Goal: Task Accomplishment & Management: Complete application form

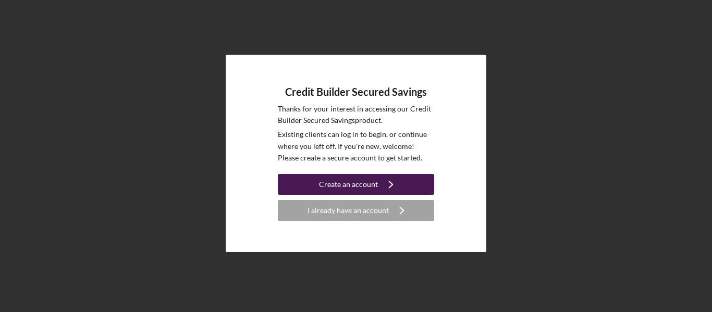
click at [360, 181] on div "Create an account" at bounding box center [348, 184] width 59 height 21
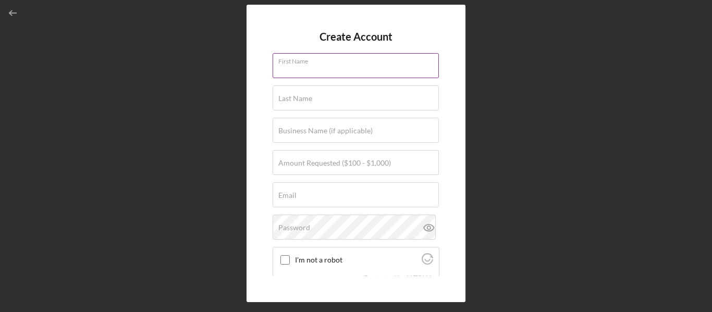
click at [335, 65] on div "First Name" at bounding box center [356, 66] width 167 height 26
type input "[PERSON_NAME]"
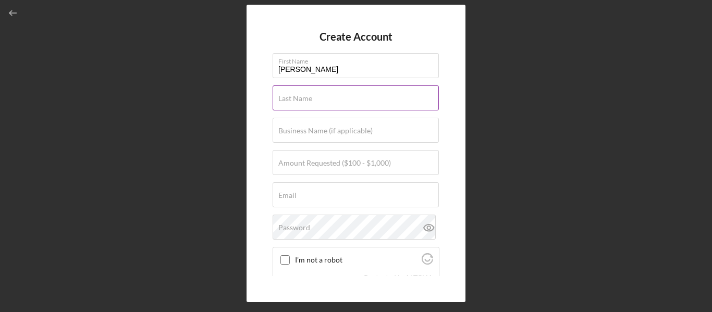
type input "[PERSON_NAME]"
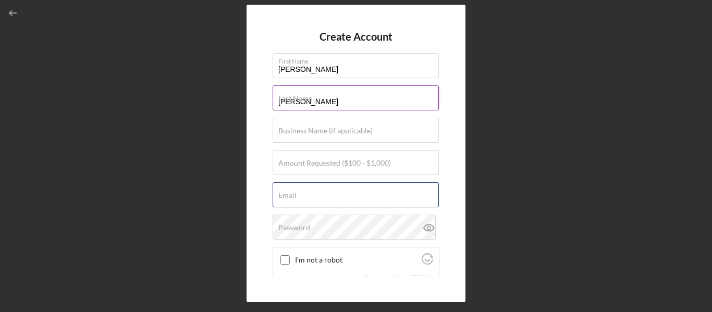
type input "[EMAIL_ADDRESS][DOMAIN_NAME]"
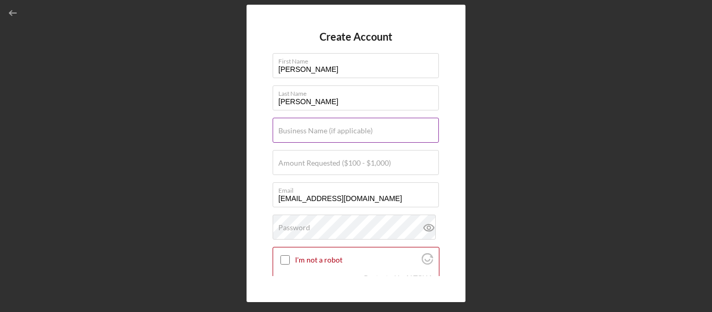
click at [321, 130] on label "Business Name (if applicable)" at bounding box center [325, 131] width 94 height 8
click at [321, 130] on input "Business Name (if applicable)" at bounding box center [356, 130] width 166 height 25
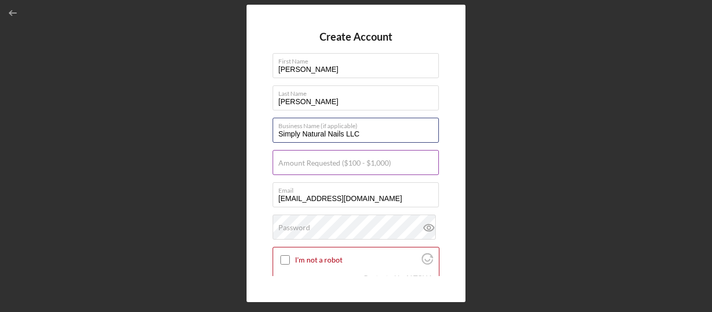
type input "Simply Natural Nails LLC"
click at [322, 161] on label "Amount Requested ($100 - $1,000)" at bounding box center [334, 163] width 113 height 8
click at [322, 161] on input "Amount Requested ($100 - $1,000)" at bounding box center [356, 162] width 166 height 25
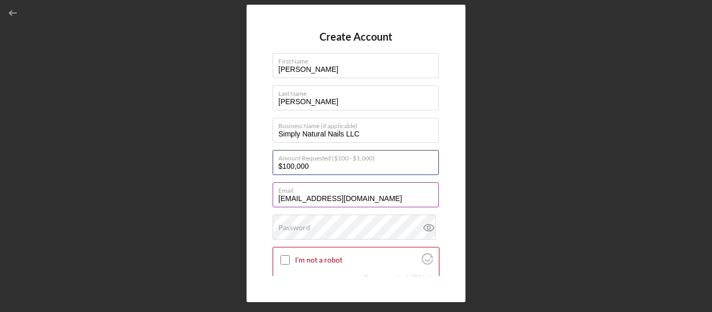
type input "$100,000"
click at [305, 196] on input "[EMAIL_ADDRESS][DOMAIN_NAME]" at bounding box center [356, 194] width 166 height 25
drag, startPoint x: 309, startPoint y: 199, endPoint x: 297, endPoint y: 198, distance: 11.6
click at [297, 198] on input "[EMAIL_ADDRESS][DOMAIN_NAME]" at bounding box center [356, 194] width 166 height 25
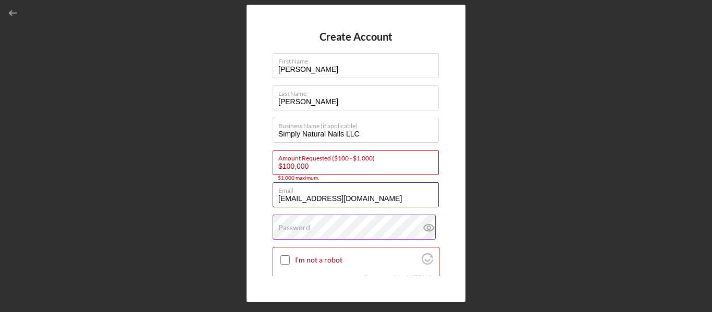
type input "[EMAIL_ADDRESS][DOMAIN_NAME]"
click at [298, 226] on label "Password" at bounding box center [294, 228] width 32 height 8
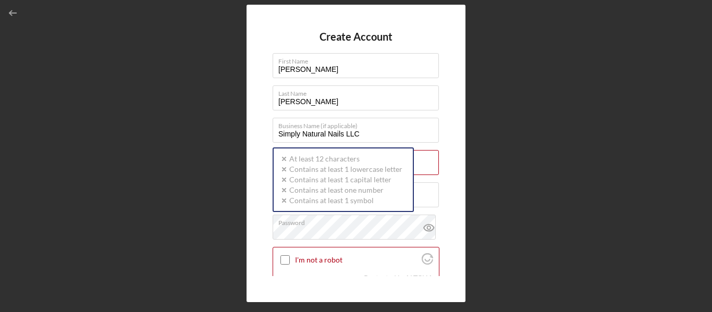
click at [450, 128] on div "Create Account First Name [PERSON_NAME] Last Name [PERSON_NAME] Business Name (…" at bounding box center [356, 154] width 219 height 298
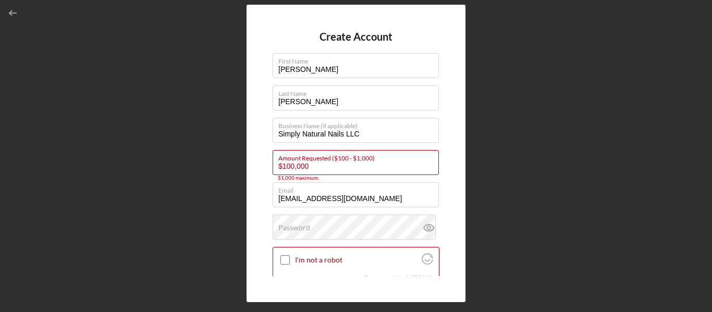
drag, startPoint x: 321, startPoint y: 164, endPoint x: 256, endPoint y: 166, distance: 64.2
click at [256, 166] on div "Create Account First Name [PERSON_NAME] Last Name [PERSON_NAME] Business Name (…" at bounding box center [356, 154] width 219 height 298
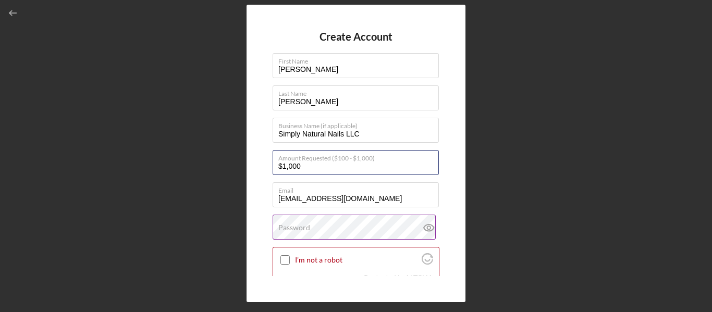
type input "$1,000"
click at [292, 227] on label "Password" at bounding box center [294, 228] width 32 height 8
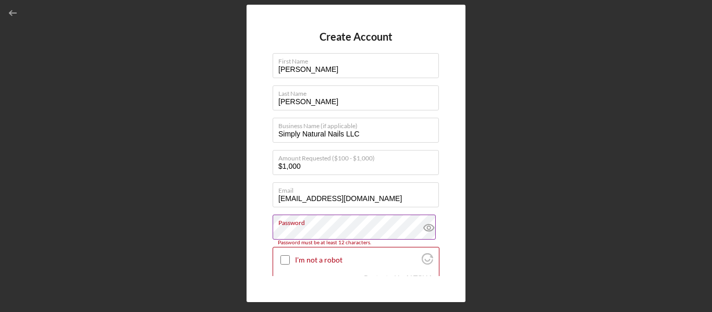
click at [424, 226] on icon at bounding box center [429, 228] width 26 height 26
click at [285, 259] on input "I'm not a robot" at bounding box center [284, 259] width 9 height 9
checkbox input "true"
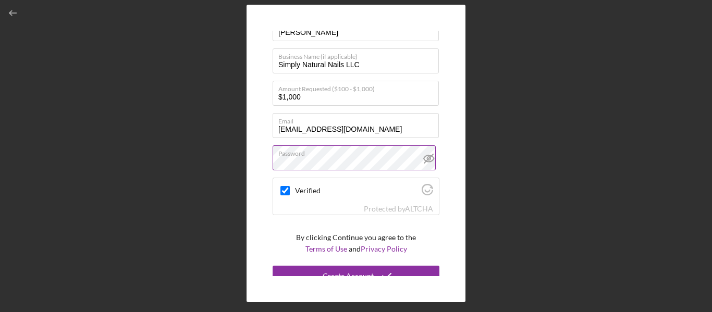
scroll to position [80, 0]
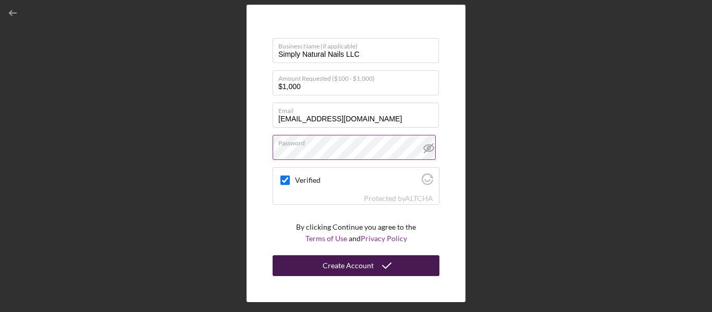
click at [344, 265] on div "Create Account" at bounding box center [348, 265] width 51 height 21
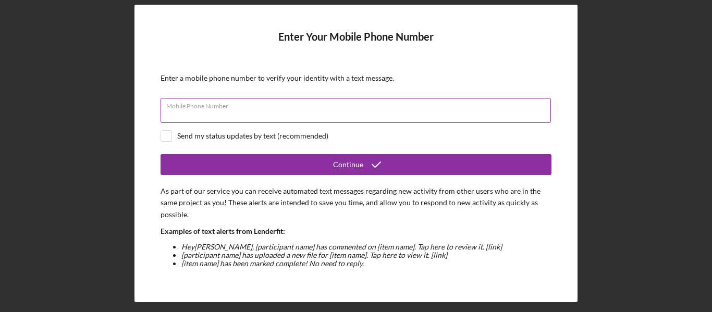
click at [224, 101] on div "Mobile Phone Number" at bounding box center [356, 111] width 391 height 26
type input "[PHONE_NUMBER]"
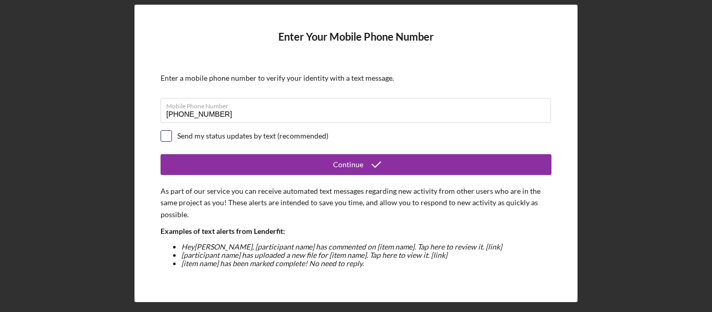
click at [165, 140] on input "checkbox" at bounding box center [166, 136] width 10 height 10
checkbox input "true"
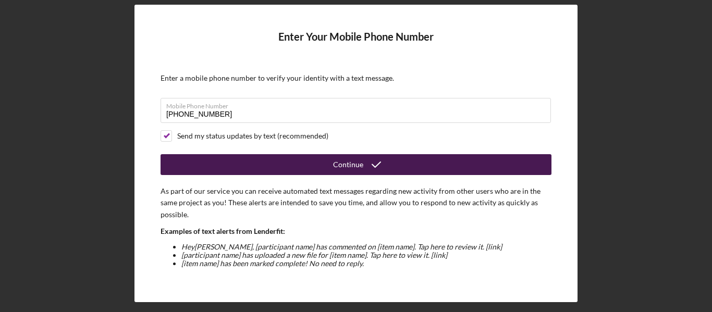
click at [322, 164] on button "Continue" at bounding box center [356, 164] width 391 height 21
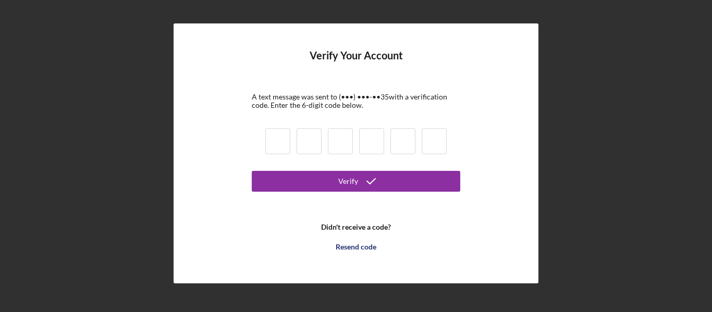
click at [271, 135] on input at bounding box center [277, 141] width 25 height 26
type input "7"
type input "2"
type input "9"
type input "4"
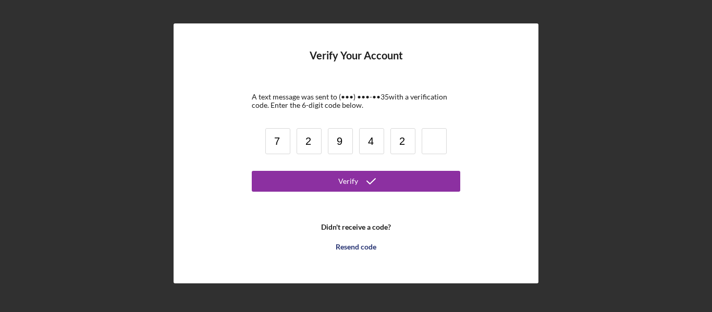
type input "2"
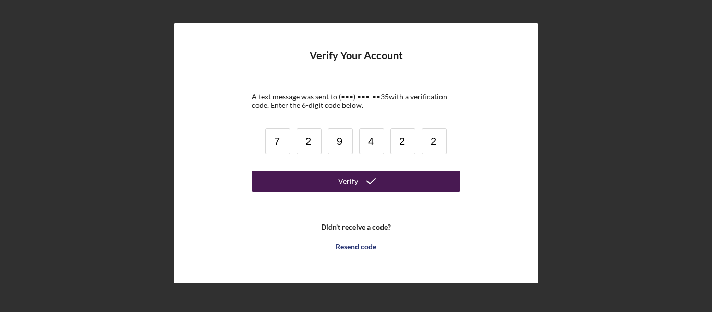
type input "2"
click at [338, 186] on button "Verify" at bounding box center [356, 181] width 208 height 21
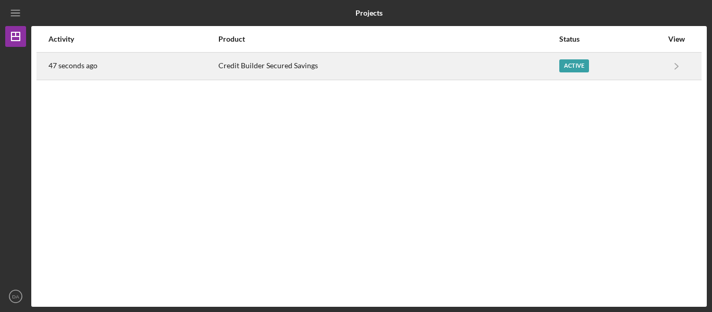
click at [652, 63] on div "Active" at bounding box center [610, 66] width 103 height 26
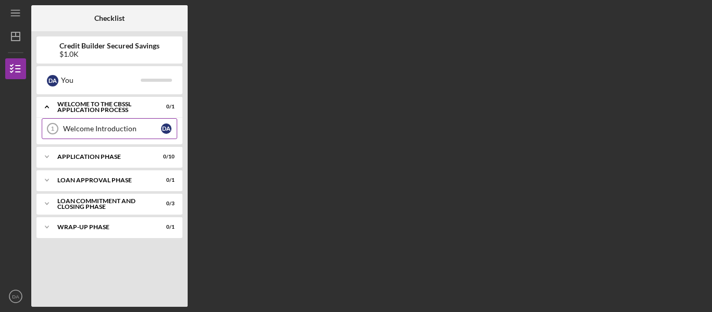
click at [113, 127] on div "Welcome Introduction" at bounding box center [112, 129] width 98 height 8
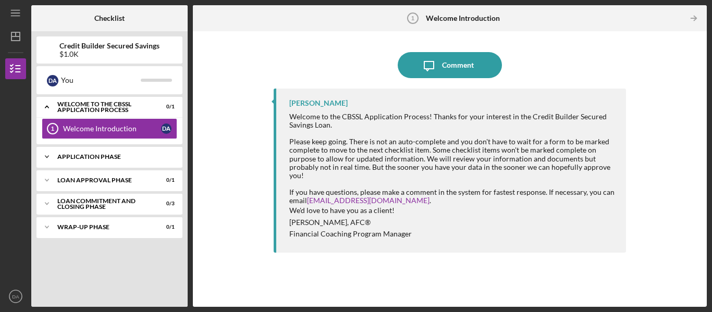
click at [108, 154] on div "Application Phase" at bounding box center [113, 157] width 112 height 6
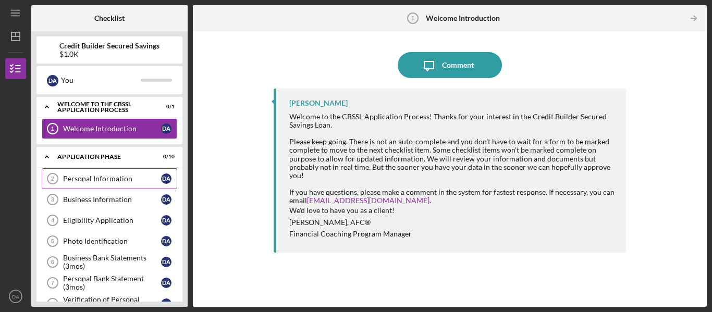
click at [108, 175] on div "Personal Information" at bounding box center [112, 179] width 98 height 8
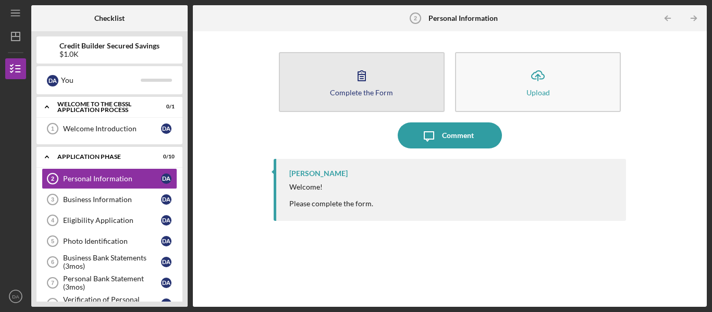
click at [325, 70] on button "Complete the Form Form" at bounding box center [362, 82] width 166 height 60
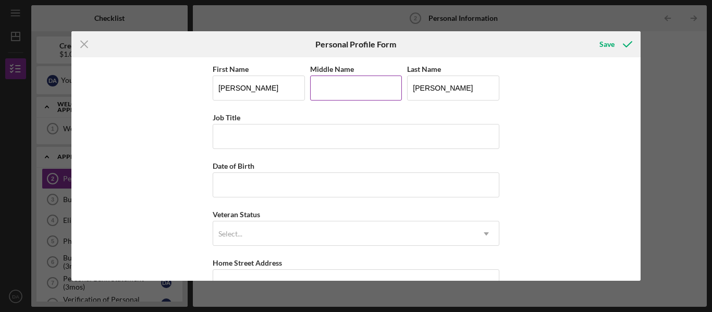
click at [327, 80] on input "Middle Name" at bounding box center [356, 88] width 92 height 25
type input "[PERSON_NAME]"
drag, startPoint x: 249, startPoint y: 88, endPoint x: 227, endPoint y: 87, distance: 21.4
click at [227, 87] on input "[PERSON_NAME]" at bounding box center [259, 88] width 92 height 25
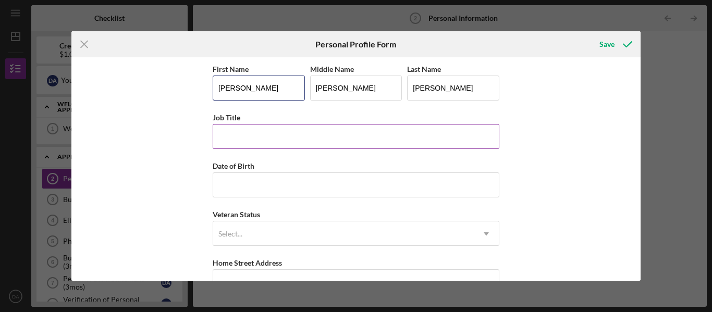
type input "[PERSON_NAME]"
click at [227, 140] on input "Job Title" at bounding box center [356, 136] width 287 height 25
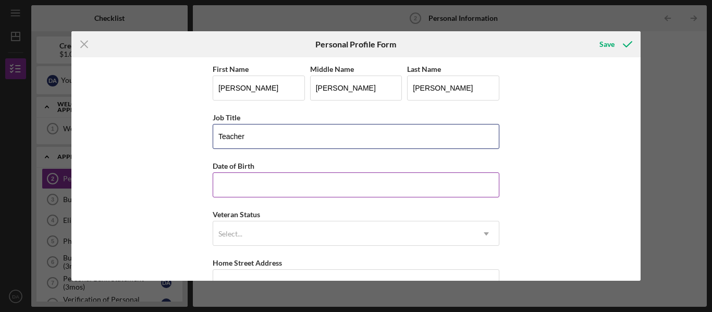
type input "Teacher"
click at [224, 179] on input "Date of Birth" at bounding box center [356, 185] width 287 height 25
type input "[DATE]"
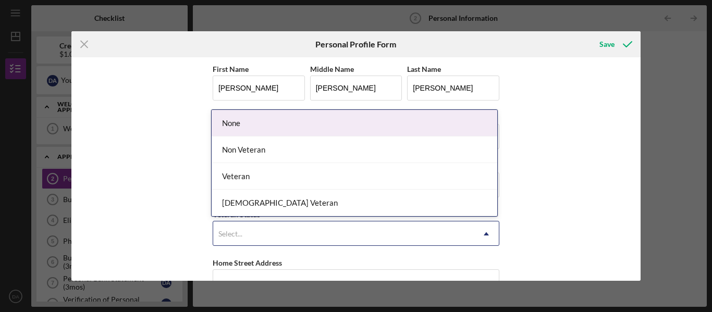
click at [235, 233] on div "Select..." at bounding box center [230, 234] width 24 height 8
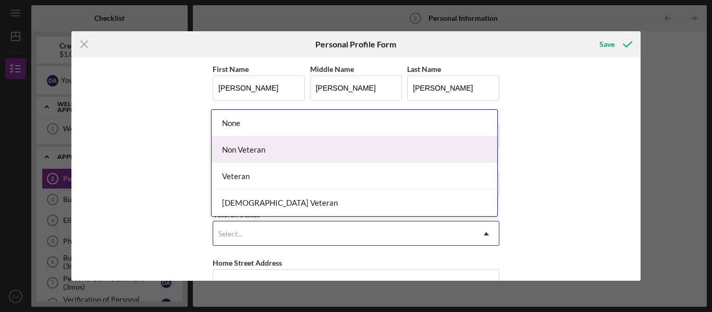
click at [255, 149] on div "Non Veteran" at bounding box center [355, 150] width 286 height 27
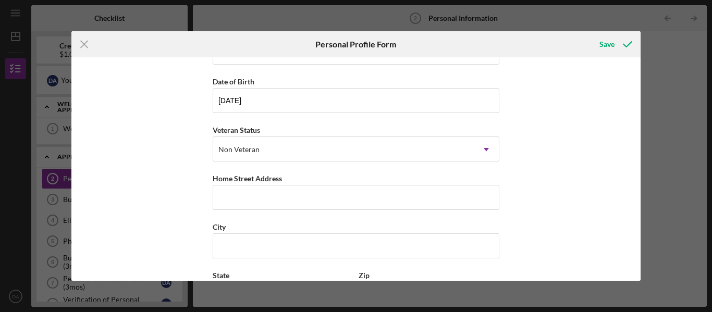
scroll to position [90, 0]
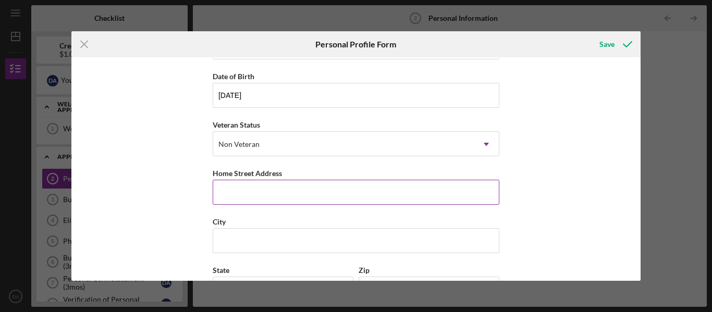
click at [248, 190] on input "Home Street Address" at bounding box center [356, 192] width 287 height 25
type input "[STREET_ADDRESS]"
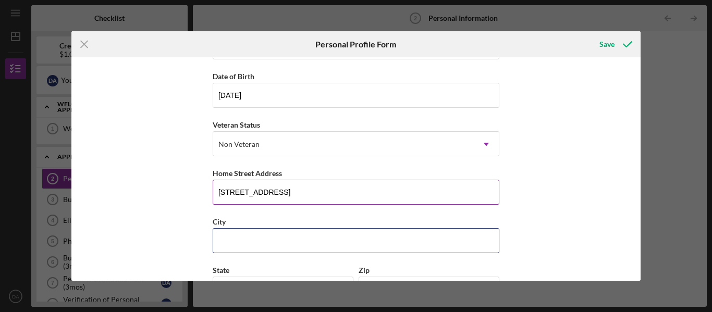
type input "[GEOGRAPHIC_DATA]"
type input "SC"
type input "29607"
type input "[GEOGRAPHIC_DATA]"
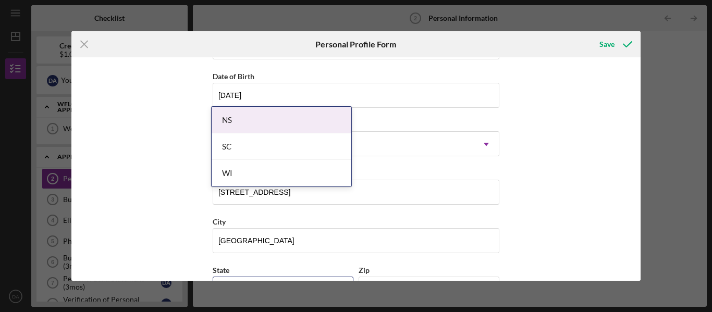
scroll to position [175, 0]
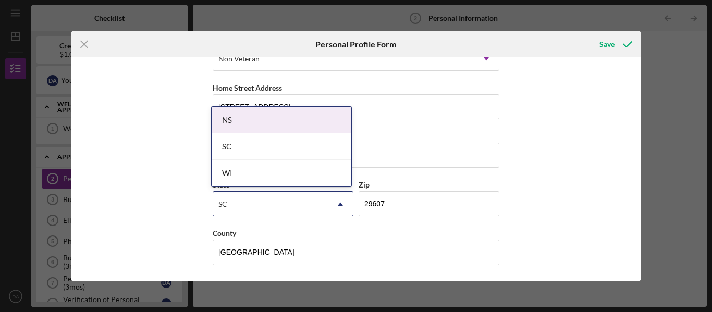
click at [255, 231] on body "Icon/Menu Personal Information 2 Personal Information Checklist Credit Builder …" at bounding box center [356, 156] width 712 height 312
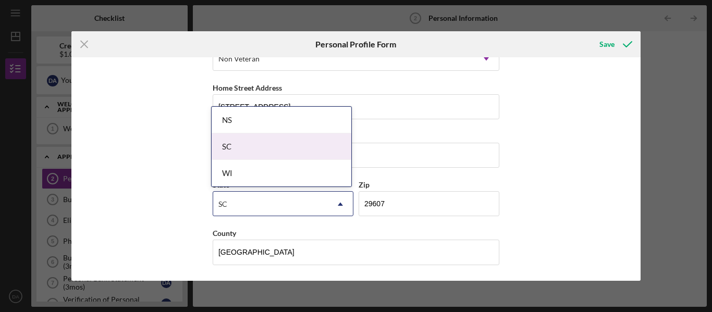
click at [288, 147] on div "SC" at bounding box center [282, 146] width 140 height 27
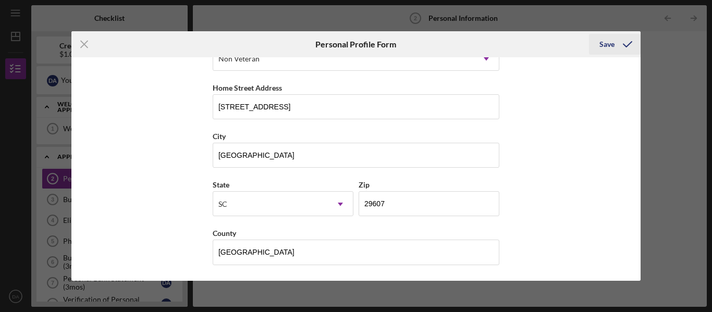
click at [608, 43] on div "Save" at bounding box center [606, 44] width 15 height 21
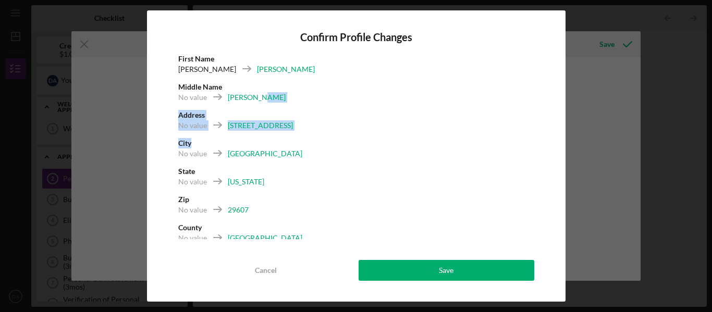
drag, startPoint x: 535, startPoint y: 96, endPoint x: 541, endPoint y: 143, distance: 47.3
click at [541, 143] on div "Confirm Profile Changes First Name [PERSON_NAME] [PERSON_NAME] Middle Name No v…" at bounding box center [356, 155] width 418 height 291
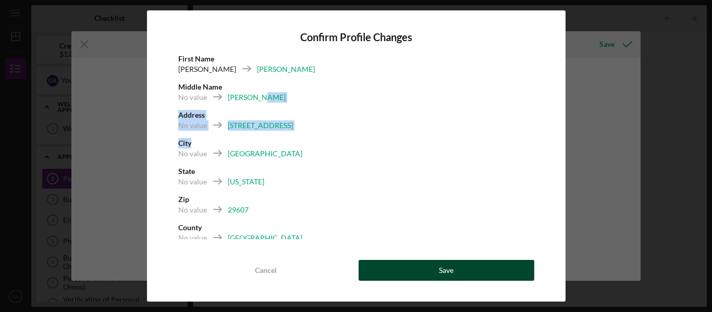
click at [425, 265] on button "Save" at bounding box center [447, 270] width 176 height 21
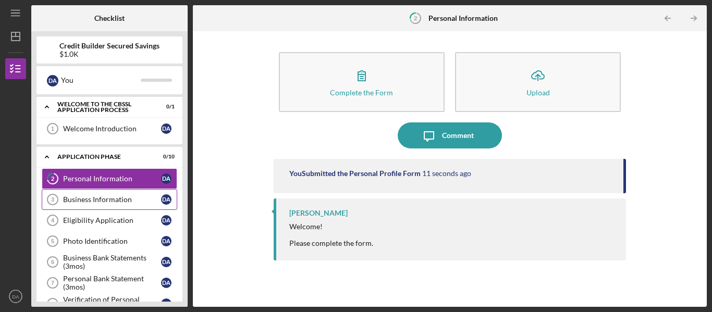
click at [118, 198] on div "Business Information" at bounding box center [112, 199] width 98 height 8
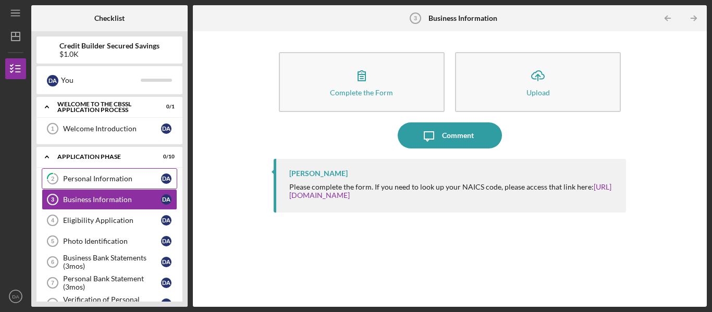
click at [119, 179] on div "Personal Information" at bounding box center [112, 179] width 98 height 8
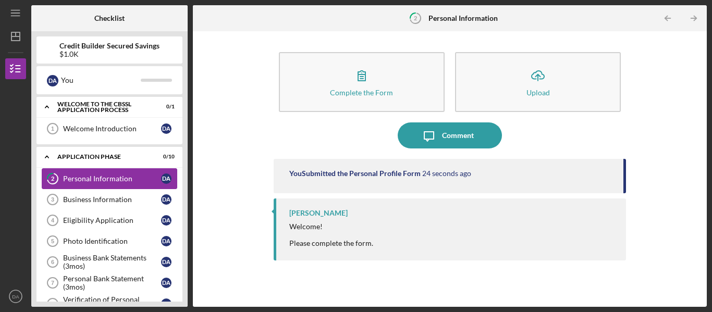
click at [119, 179] on div "Personal Information" at bounding box center [112, 179] width 98 height 8
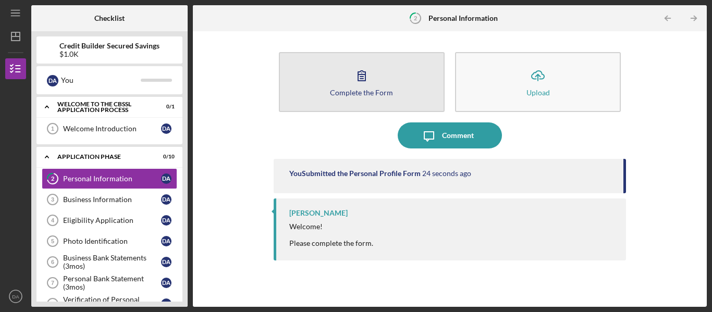
click at [367, 79] on icon "button" at bounding box center [362, 76] width 26 height 26
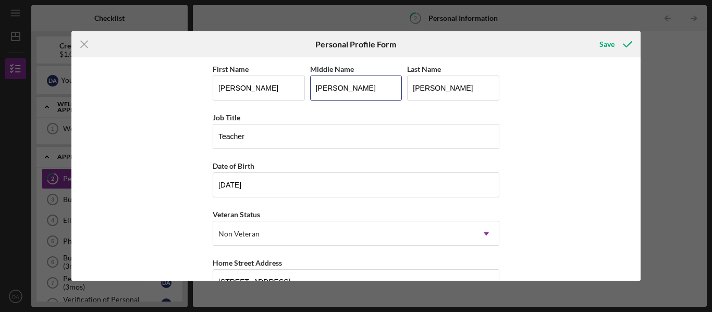
click at [367, 79] on input "[PERSON_NAME]" at bounding box center [356, 88] width 92 height 25
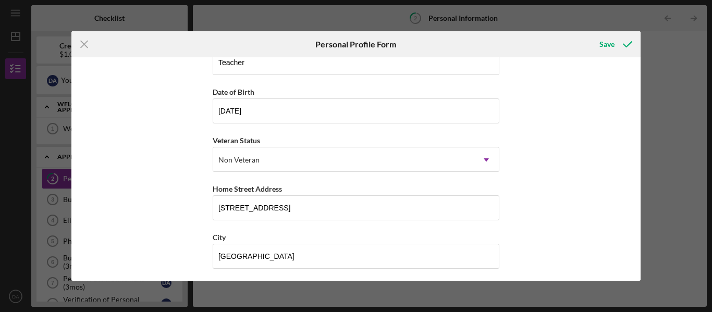
scroll to position [71, 0]
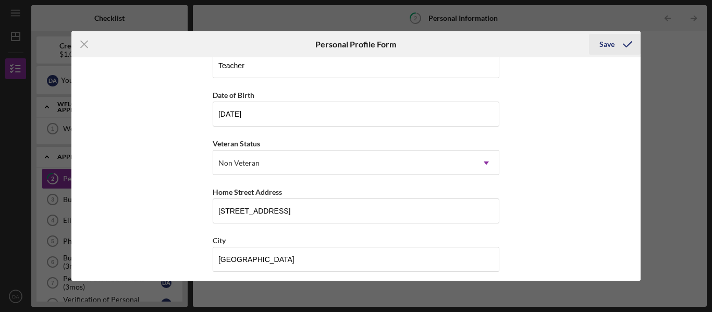
click at [601, 40] on div "Save" at bounding box center [606, 44] width 15 height 21
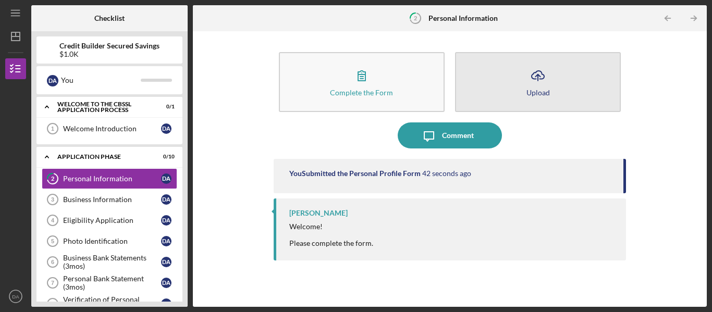
click at [526, 103] on button "Icon/Upload Upload" at bounding box center [538, 82] width 166 height 60
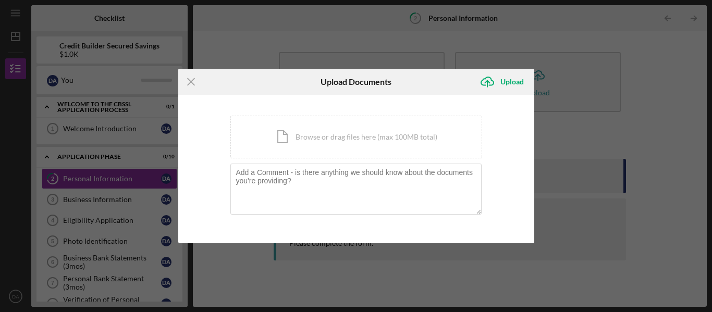
click at [611, 80] on div "Icon/Menu Close Upload Documents Icon/Upload Upload You're uploading documents …" at bounding box center [356, 156] width 712 height 312
click at [192, 83] on line at bounding box center [191, 81] width 7 height 7
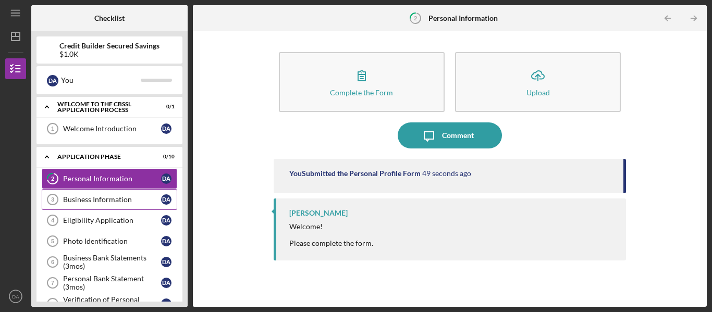
click at [96, 194] on link "Business Information 3 Business Information D A" at bounding box center [110, 199] width 136 height 21
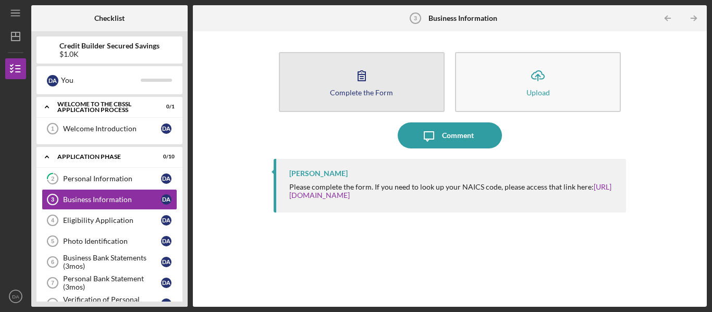
click at [364, 84] on icon "button" at bounding box center [362, 76] width 26 height 26
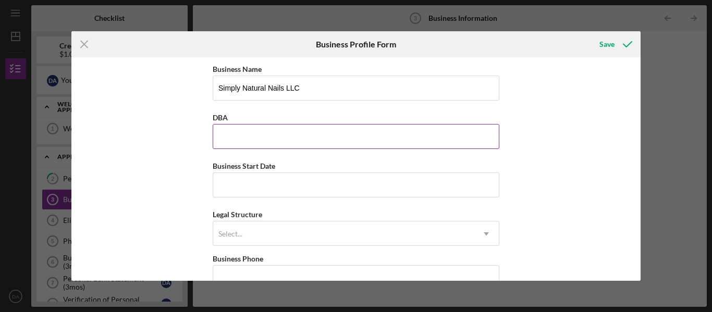
click at [249, 140] on input "DBA" at bounding box center [356, 136] width 287 height 25
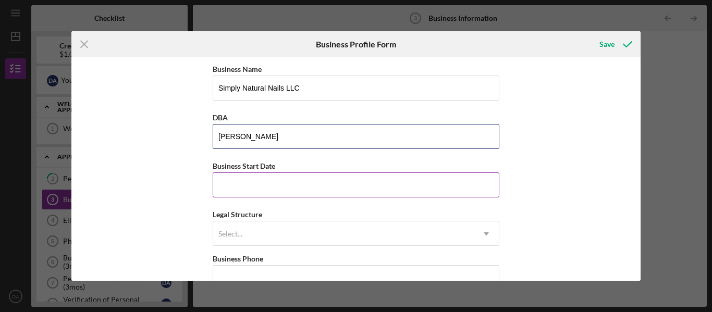
type input "[PERSON_NAME]"
click at [245, 182] on input "Business Start Date" at bounding box center [356, 185] width 287 height 25
click at [245, 181] on input "Business Start Date" at bounding box center [356, 185] width 287 height 25
type input "[DATE]"
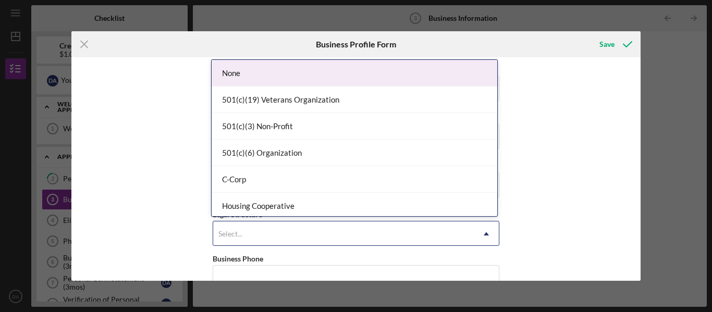
click at [233, 234] on div "Select..." at bounding box center [230, 234] width 24 height 8
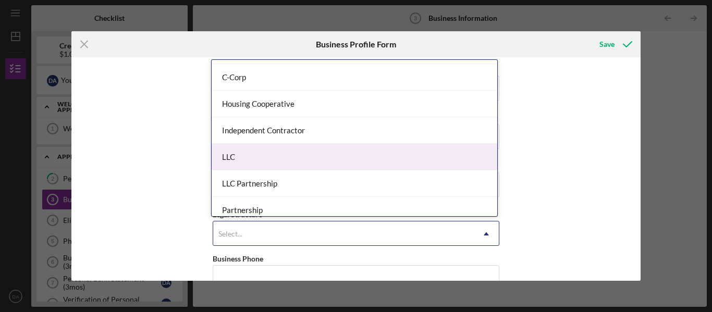
click at [415, 165] on div "LLC" at bounding box center [355, 157] width 286 height 27
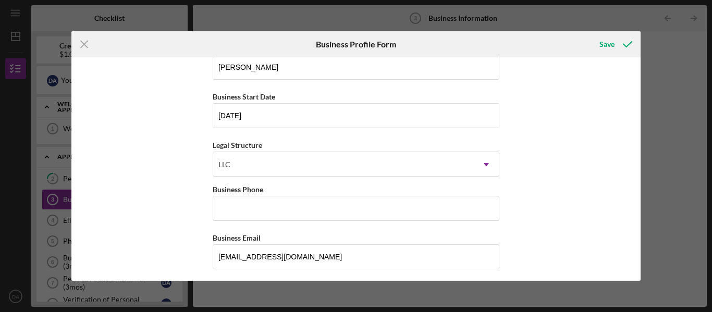
scroll to position [80, 0]
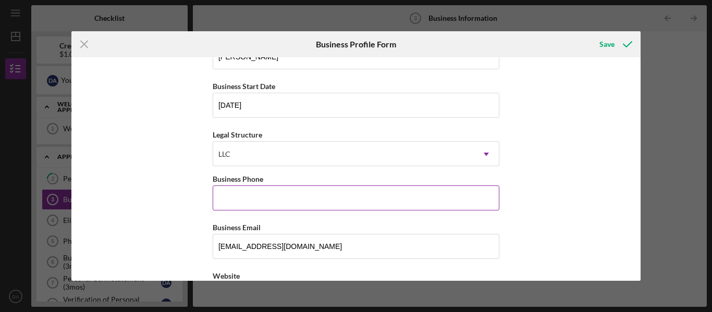
click at [291, 201] on input "Business Phone" at bounding box center [356, 198] width 287 height 25
type input "[PHONE_NUMBER]"
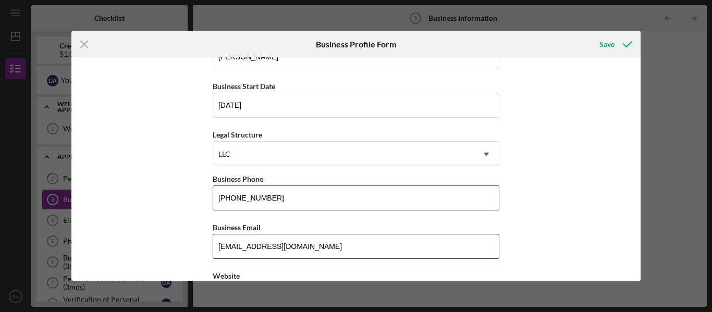
type input "[EMAIL_ADDRESS][DOMAIN_NAME]"
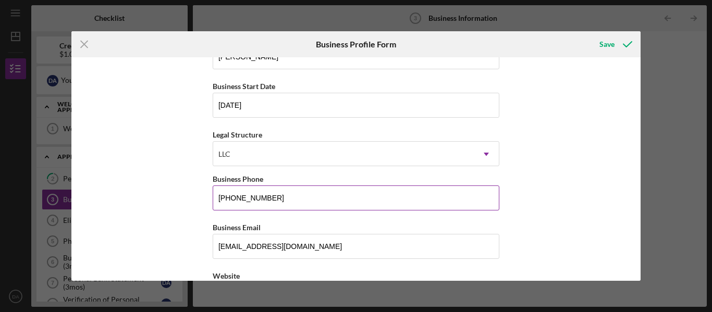
type input "[STREET_ADDRESS]"
type input "[GEOGRAPHIC_DATA]"
type input "SC"
type input "29607"
type input "SC"
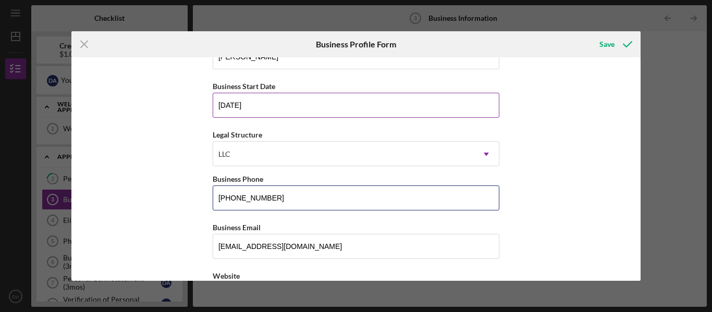
type input "[PHONE_NUMBER]"
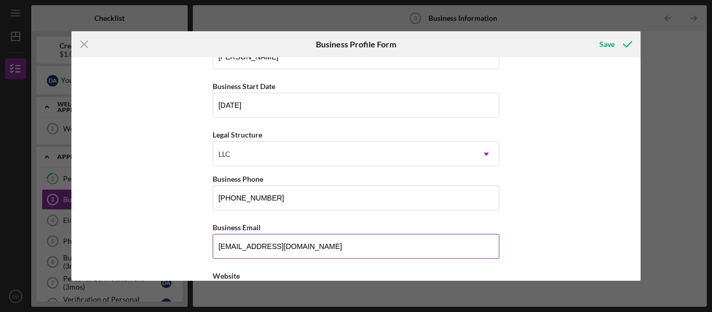
drag, startPoint x: 247, startPoint y: 244, endPoint x: 235, endPoint y: 244, distance: 12.0
click at [235, 244] on input "[EMAIL_ADDRESS][DOMAIN_NAME]" at bounding box center [356, 246] width 287 height 25
type input "[EMAIL_ADDRESS][DOMAIN_NAME]"
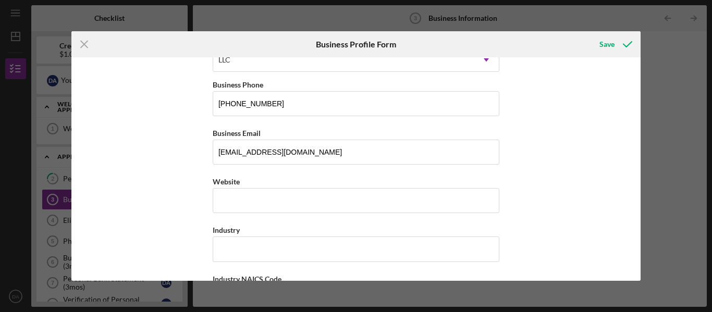
scroll to position [177, 0]
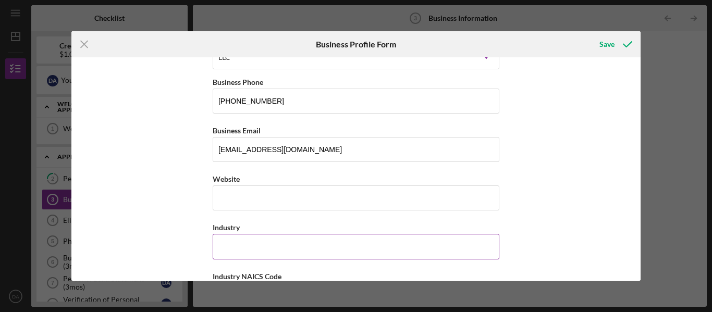
click at [300, 252] on input "Industry" at bounding box center [356, 246] width 287 height 25
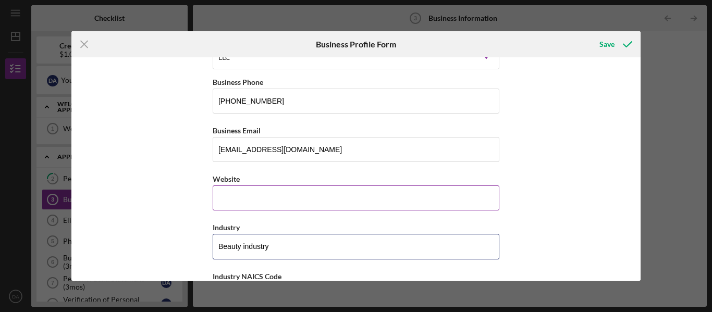
type input "Beauty industry"
click at [264, 204] on input "Website" at bounding box center [356, 198] width 287 height 25
type input "none"
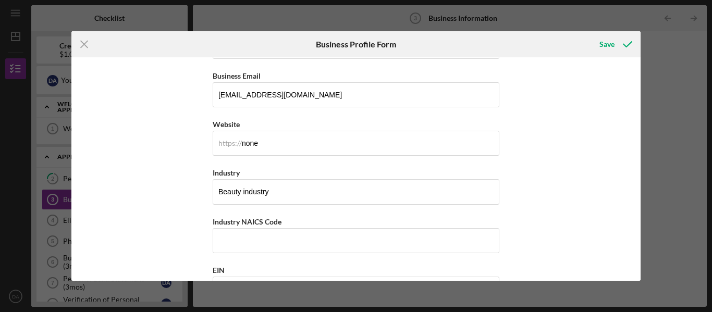
scroll to position [236, 0]
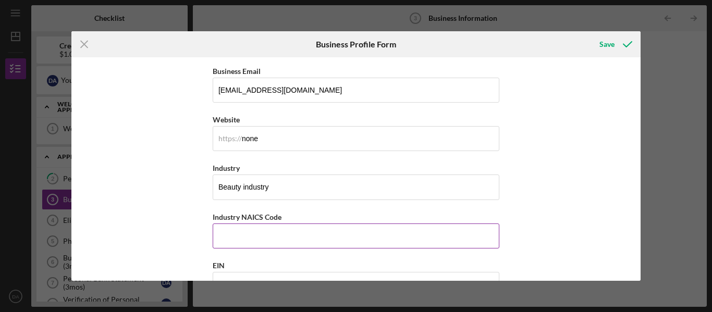
click at [314, 232] on input "Industry NAICS Code" at bounding box center [356, 236] width 287 height 25
drag, startPoint x: 267, startPoint y: 217, endPoint x: 249, endPoint y: 216, distance: 18.3
click at [249, 216] on label "Industry NAICS Code" at bounding box center [247, 217] width 69 height 9
drag, startPoint x: 284, startPoint y: 216, endPoint x: 255, endPoint y: 213, distance: 28.3
click at [255, 213] on div "Industry NAICS Code" at bounding box center [356, 217] width 287 height 13
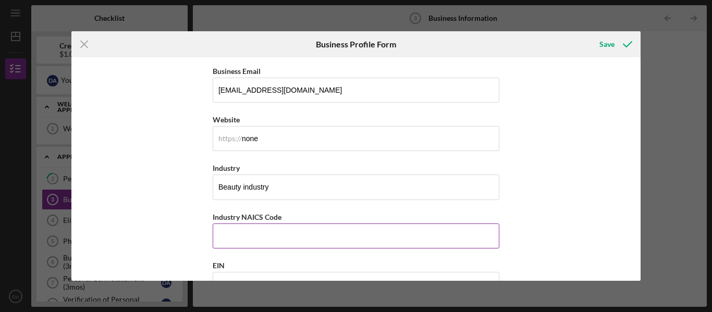
click at [323, 235] on input "Industry NAICS Code" at bounding box center [356, 236] width 287 height 25
drag, startPoint x: 284, startPoint y: 216, endPoint x: 211, endPoint y: 216, distance: 73.0
click at [213, 216] on div "Industry NAICS Code" at bounding box center [356, 217] width 287 height 13
copy label "Industry NAICS Code"
click at [227, 242] on input "Industry NAICS Code" at bounding box center [356, 236] width 287 height 25
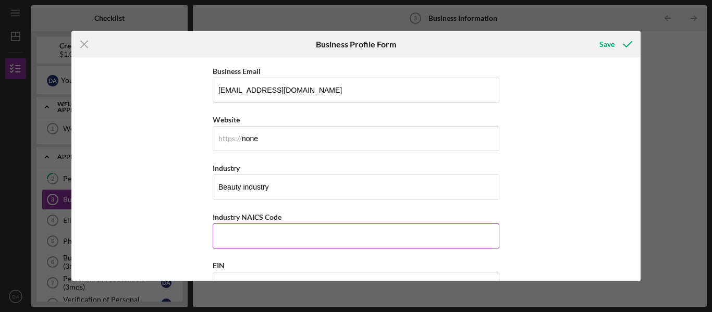
paste input "812113"
type input "812113"
drag, startPoint x: 636, startPoint y: 122, endPoint x: 643, endPoint y: 147, distance: 25.8
click at [643, 147] on div "Icon/Menu Close Business Profile Form Save Business Name Simply Natural Nails L…" at bounding box center [356, 156] width 712 height 312
click at [637, 191] on div "Business Name Simply Natural Nails LLC DBA [PERSON_NAME] Business Start Date [D…" at bounding box center [356, 169] width 570 height 224
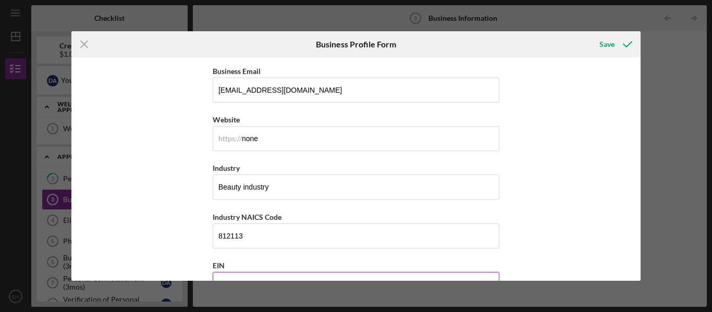
click at [396, 276] on input "EIN" at bounding box center [356, 284] width 287 height 25
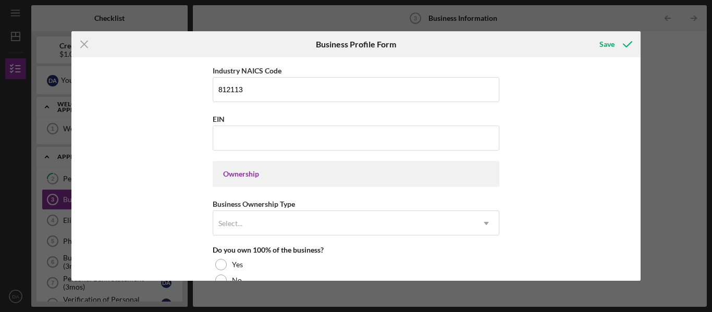
scroll to position [398, 0]
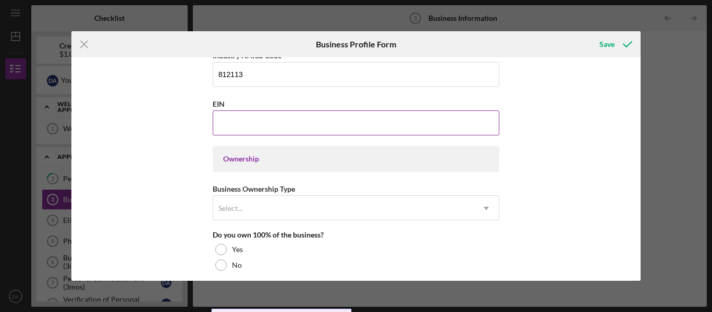
click at [286, 125] on input "EIN" at bounding box center [356, 122] width 287 height 25
type input "[US_EMPLOYER_IDENTIFICATION_NUMBER]"
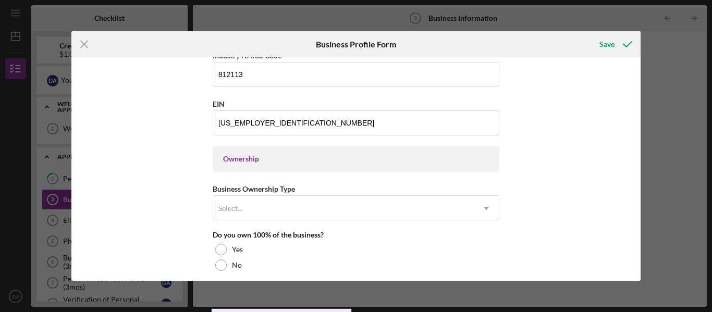
click at [298, 155] on div "Ownership" at bounding box center [356, 159] width 266 height 8
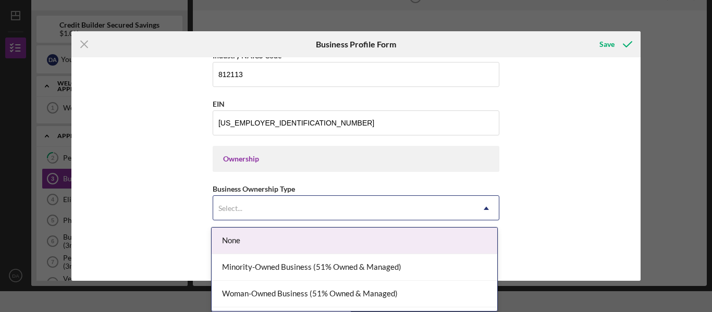
click at [260, 209] on div "Select..." at bounding box center [343, 208] width 261 height 24
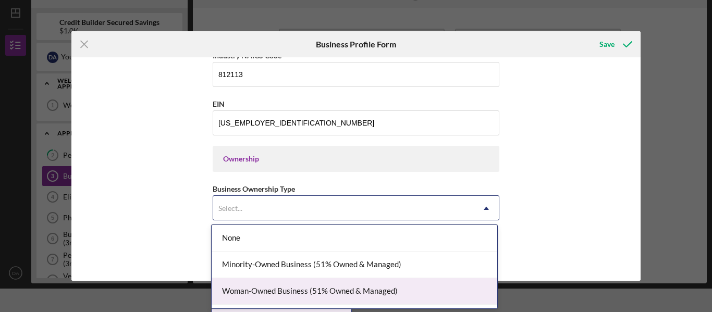
click at [283, 288] on div "Woman-Owned Business (51% Owned & Managed)" at bounding box center [355, 291] width 286 height 27
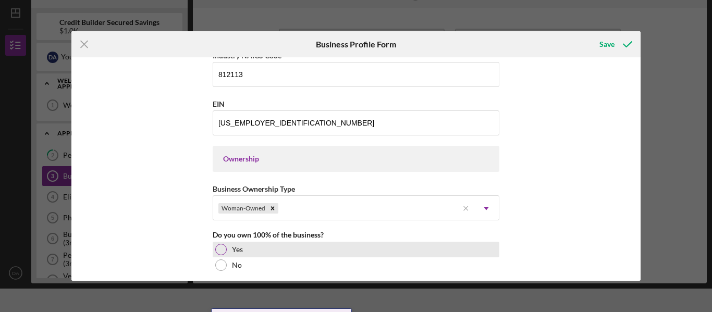
click at [219, 244] on div at bounding box center [220, 249] width 11 height 11
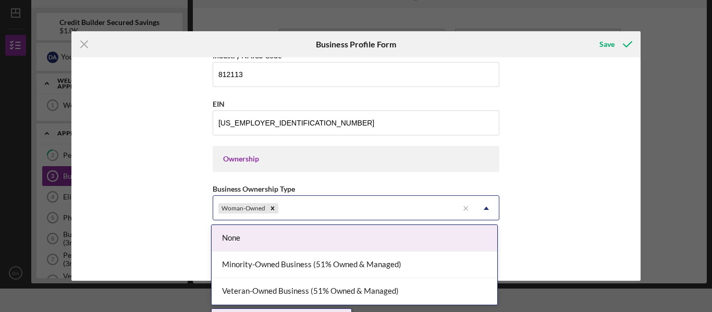
click at [400, 211] on div "Woman-Owned" at bounding box center [335, 208] width 245 height 24
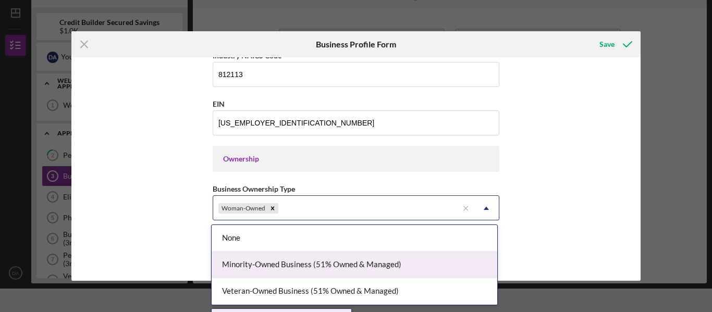
click at [398, 257] on div "Minority-Owned Business (51% Owned & Managed)" at bounding box center [355, 265] width 286 height 27
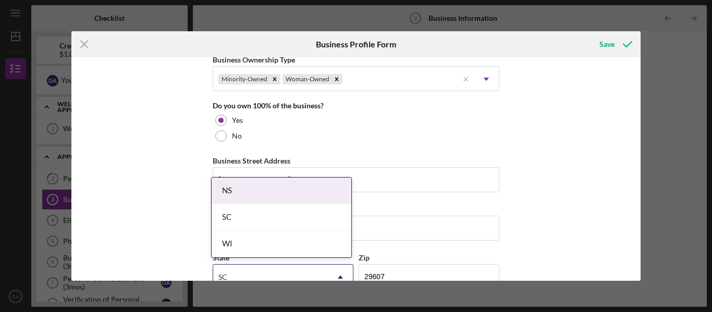
scroll to position [529, 0]
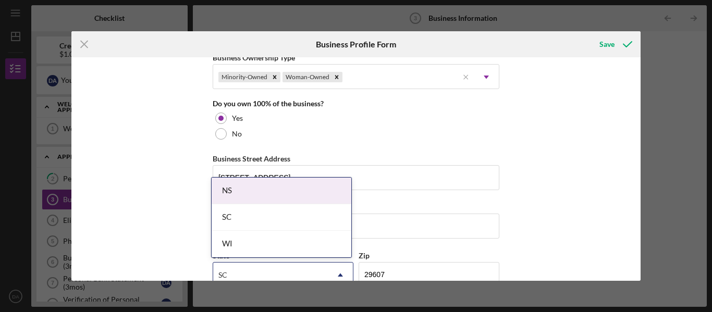
click at [528, 122] on div "Business Name Simply Natural Nails LLC DBA [PERSON_NAME] Business Start Date [D…" at bounding box center [356, 169] width 570 height 224
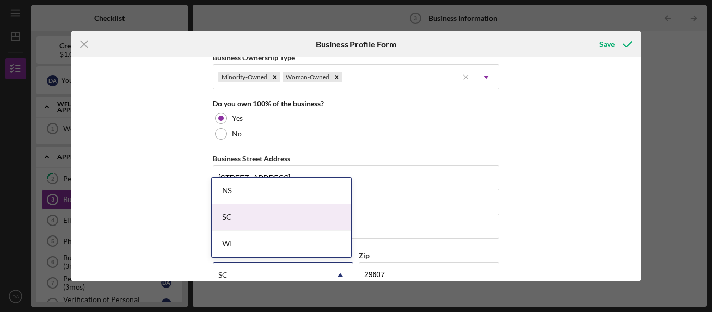
click at [298, 219] on div "SC" at bounding box center [282, 217] width 140 height 27
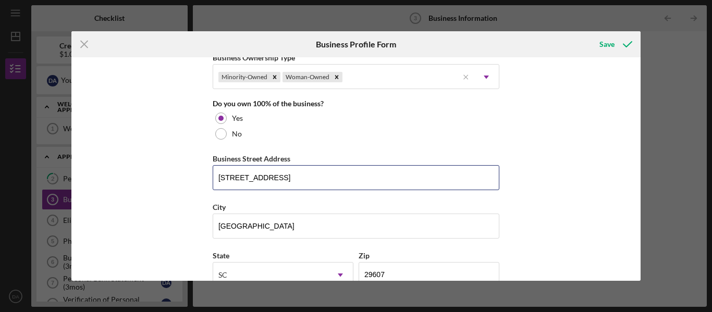
drag, startPoint x: 298, startPoint y: 177, endPoint x: 198, endPoint y: 182, distance: 100.7
click at [198, 182] on div "Business Name Simply Natural Nails LLC DBA [PERSON_NAME] Business Start Date [D…" at bounding box center [356, 169] width 570 height 224
type input "[STREET_ADDRESS][PERSON_NAME]"
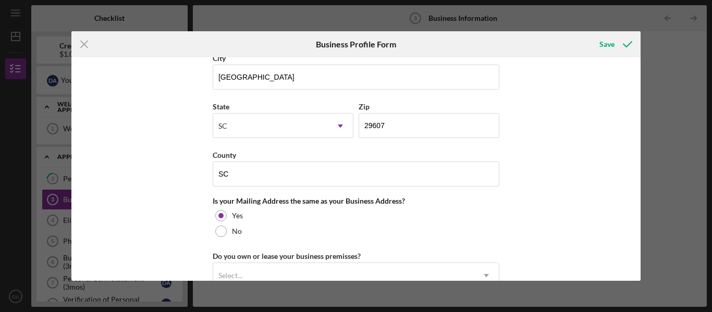
scroll to position [686, 0]
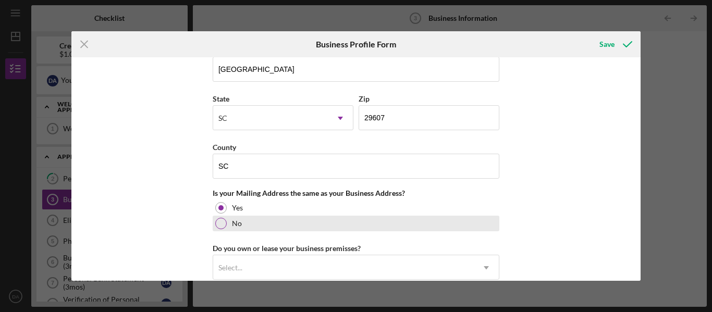
click at [221, 222] on div at bounding box center [220, 223] width 11 height 11
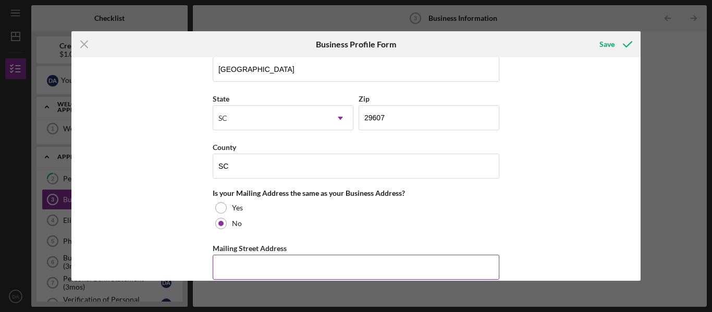
click at [224, 269] on input "Mailing Street Address" at bounding box center [356, 267] width 287 height 25
type input "[STREET_ADDRESS]"
type input "[GEOGRAPHIC_DATA]"
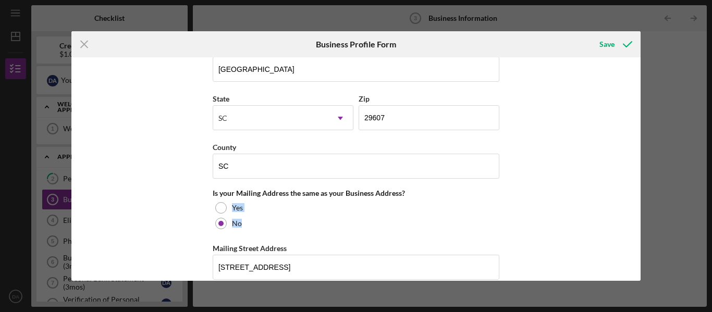
drag, startPoint x: 636, startPoint y: 198, endPoint x: 639, endPoint y: 217, distance: 20.0
click at [639, 217] on div "Business Name [GEOGRAPHIC_DATA] COUNTY SCHOOLS DBA [PERSON_NAME] Business Start…" at bounding box center [356, 169] width 570 height 224
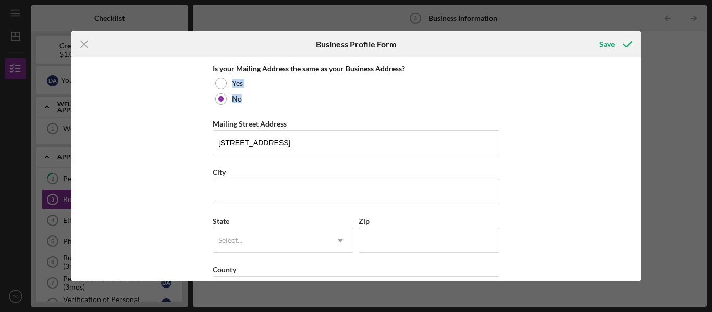
scroll to position [822, 0]
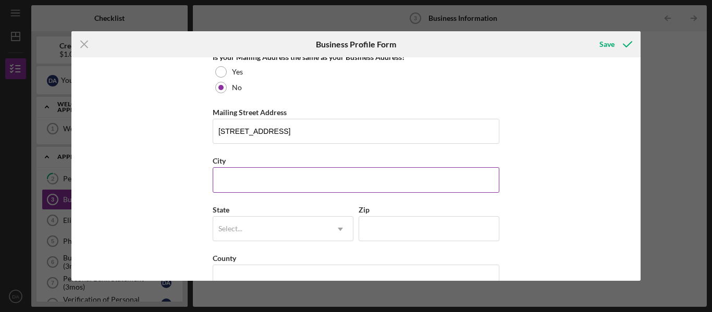
click at [227, 175] on input "City" at bounding box center [356, 179] width 287 height 25
type input "[GEOGRAPHIC_DATA]"
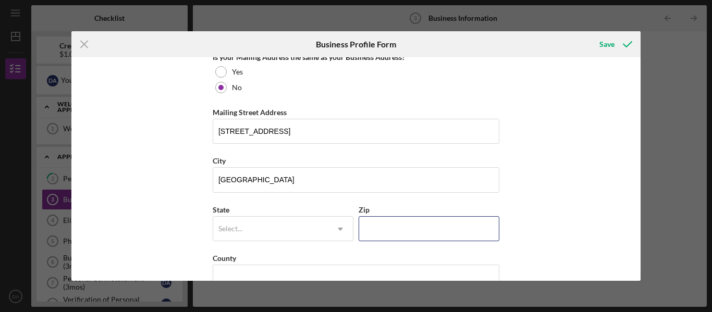
type input "29607"
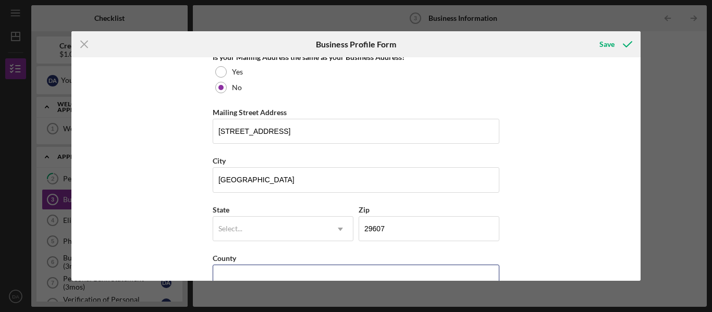
type input "SC"
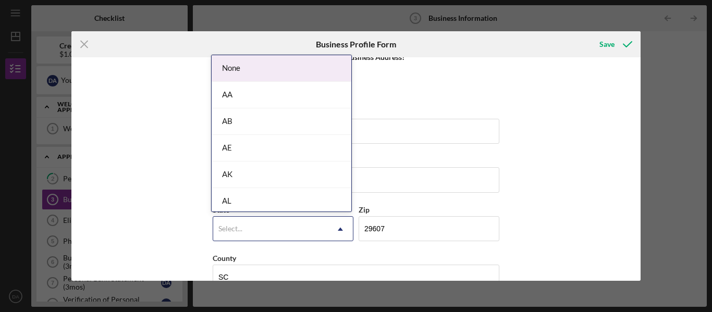
click at [273, 227] on div "Select..." at bounding box center [270, 229] width 115 height 24
type input "sc"
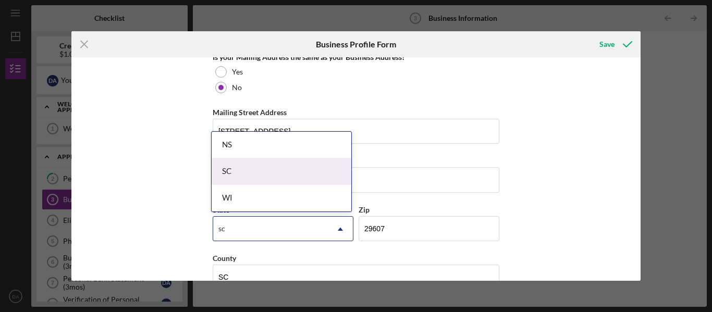
click at [267, 166] on div "SC" at bounding box center [282, 171] width 140 height 27
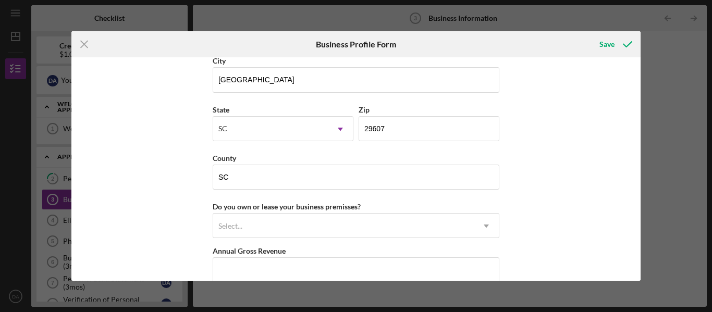
scroll to position [927, 0]
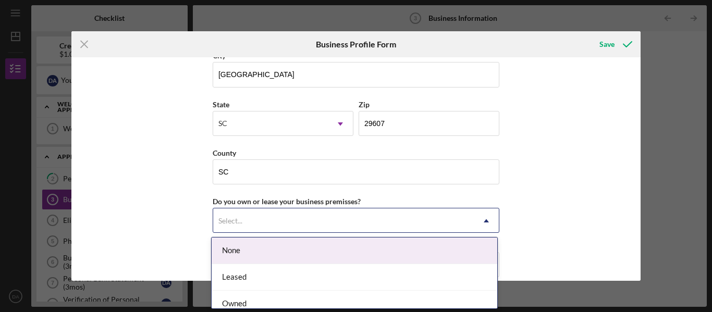
click at [410, 215] on div "Select..." at bounding box center [343, 221] width 261 height 24
click at [354, 249] on div "None" at bounding box center [355, 251] width 286 height 27
click at [355, 216] on div "Select..." at bounding box center [343, 221] width 261 height 24
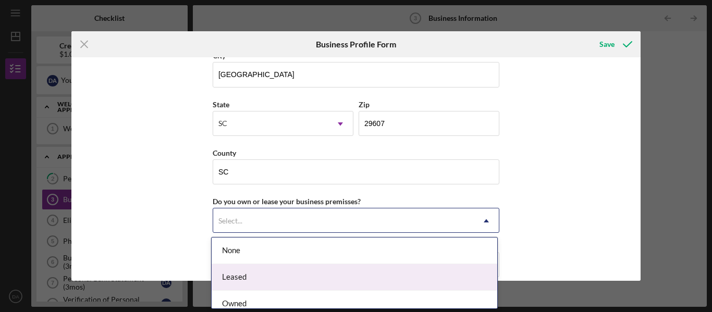
click at [344, 277] on div "Leased" at bounding box center [355, 277] width 286 height 27
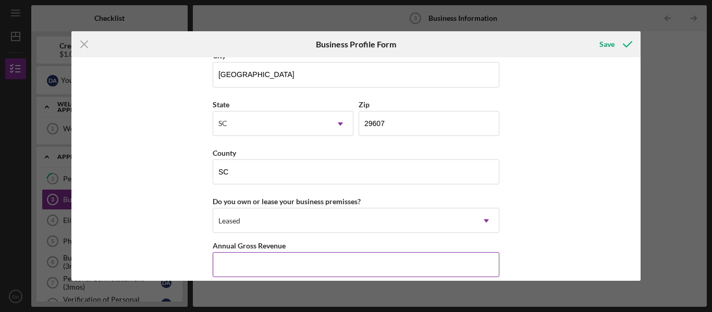
click at [344, 260] on input "Annual Gross Revenue" at bounding box center [356, 264] width 287 height 25
click at [322, 256] on input "$0" at bounding box center [356, 264] width 287 height 25
type input "$0"
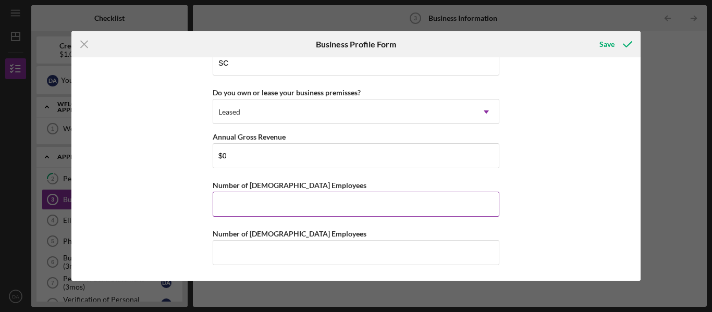
click at [249, 210] on input "Number of [DEMOGRAPHIC_DATA] Employees" at bounding box center [356, 204] width 287 height 25
type input "0"
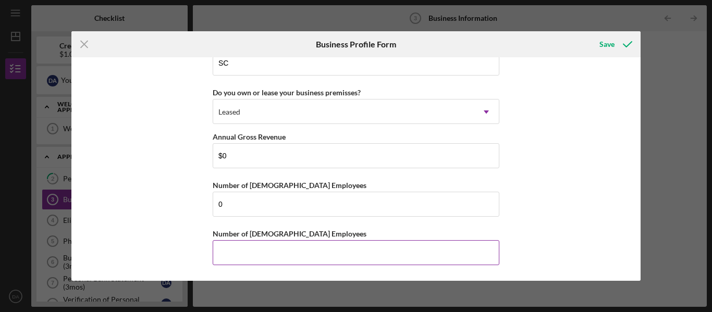
click at [238, 252] on input "Number of [DEMOGRAPHIC_DATA] Employees" at bounding box center [356, 252] width 287 height 25
type input "0"
click at [637, 254] on div "Business Name [GEOGRAPHIC_DATA] COUNTY SCHOOLS DBA [PERSON_NAME] Business Start…" at bounding box center [356, 169] width 570 height 224
click at [606, 43] on div "Save" at bounding box center [606, 44] width 15 height 21
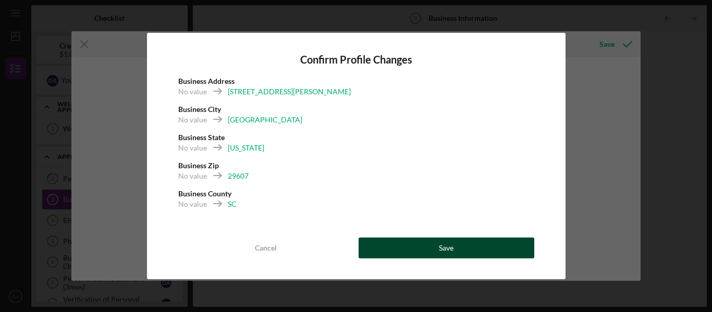
click at [461, 252] on button "Save" at bounding box center [447, 248] width 176 height 21
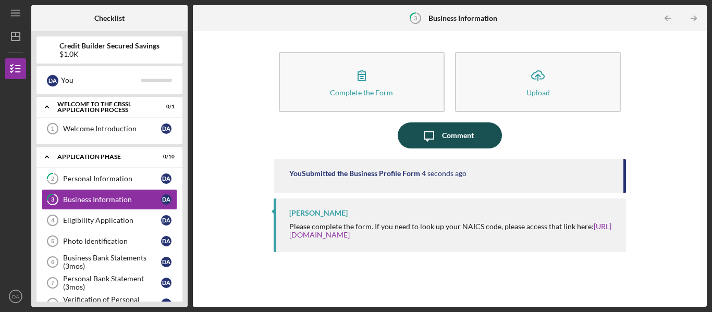
click at [460, 136] on div "Comment" at bounding box center [458, 135] width 32 height 26
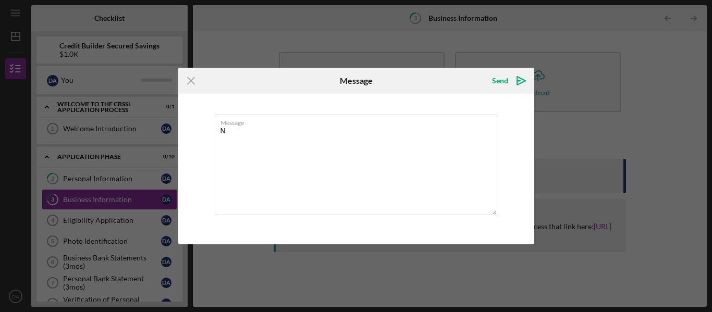
click at [460, 136] on textarea "N" at bounding box center [356, 165] width 282 height 101
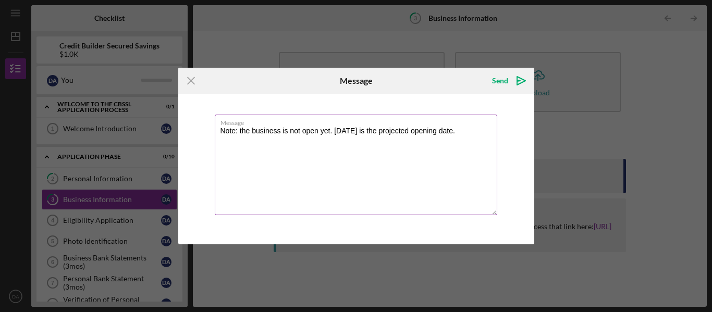
click at [328, 131] on textarea "Note: the business is not open yet. [DATE] is the projected opening date." at bounding box center [356, 165] width 282 height 101
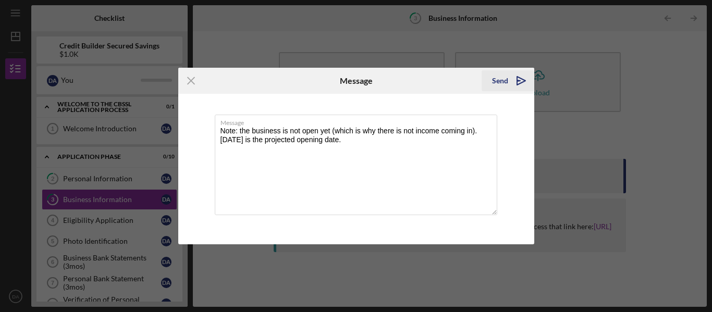
type textarea "Note: the business is not open yet (which is why there is not income coming in)…"
click at [501, 82] on div "Send" at bounding box center [500, 80] width 16 height 21
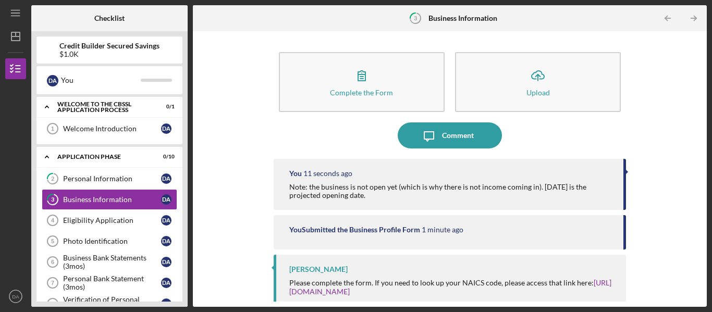
scroll to position [7, 0]
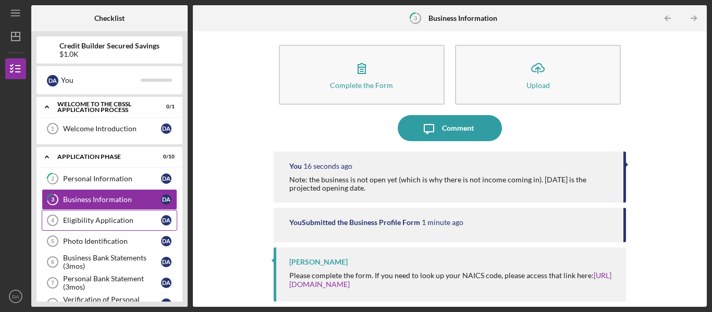
click at [116, 222] on div "Eligibility Application" at bounding box center [112, 220] width 98 height 8
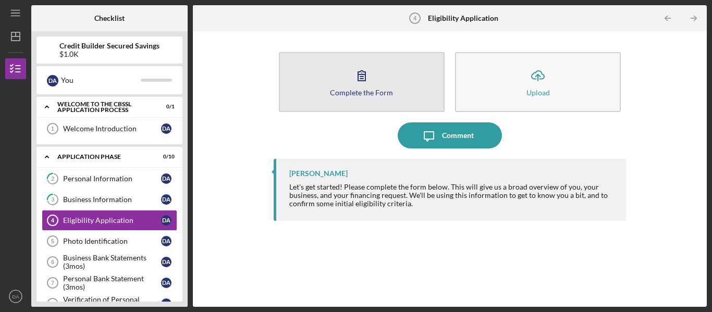
click at [333, 84] on button "Complete the Form Form" at bounding box center [362, 82] width 166 height 60
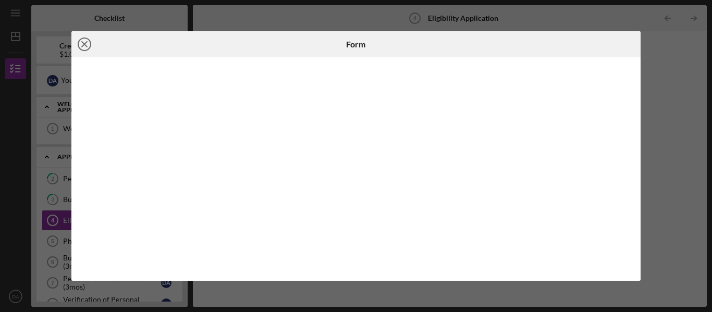
click at [86, 44] on icon "Icon/Close" at bounding box center [84, 44] width 26 height 26
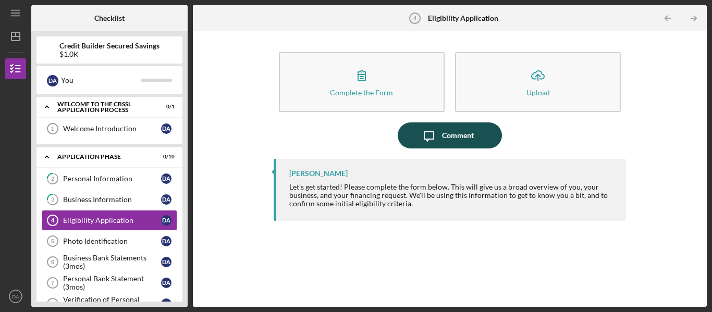
click at [430, 134] on icon "Icon/Message" at bounding box center [429, 135] width 26 height 26
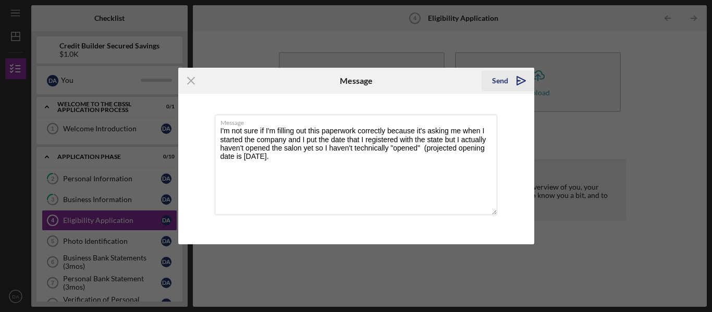
type textarea "I'm not sure if I'm filling out this paperwork correctly because it's asking me…"
click at [497, 81] on div "Send" at bounding box center [500, 80] width 16 height 21
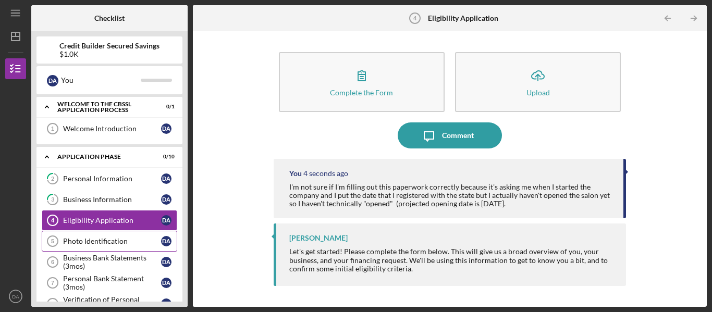
click at [118, 241] on div "Photo Identification" at bounding box center [112, 241] width 98 height 8
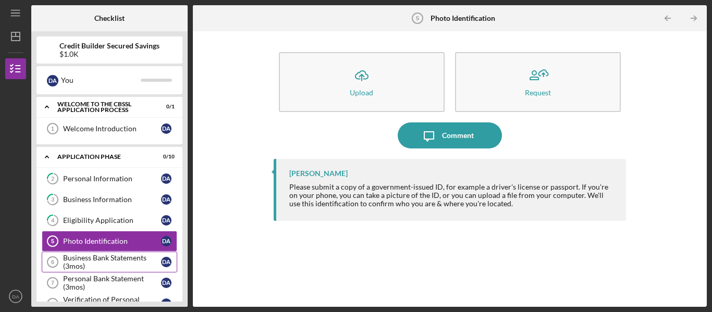
click at [129, 261] on div "Business Bank Statements (3mos)" at bounding box center [112, 262] width 98 height 17
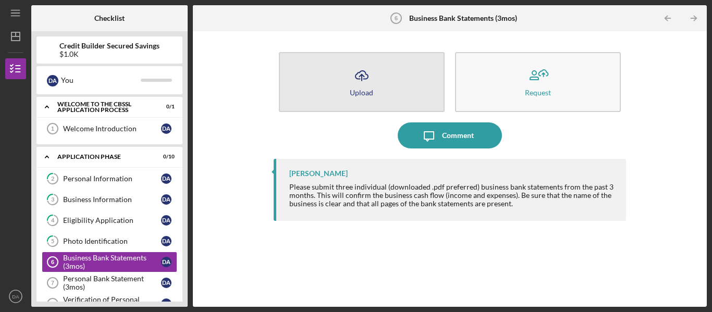
click at [344, 97] on button "Icon/Upload Upload" at bounding box center [362, 82] width 166 height 60
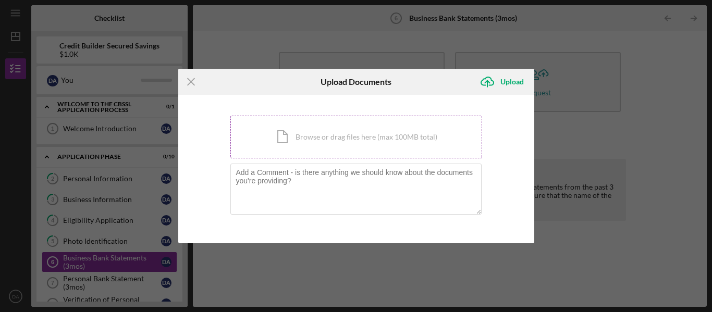
click at [341, 140] on div "Icon/Document Browse or drag files here (max 100MB total) Tap to choose files o…" at bounding box center [356, 137] width 252 height 43
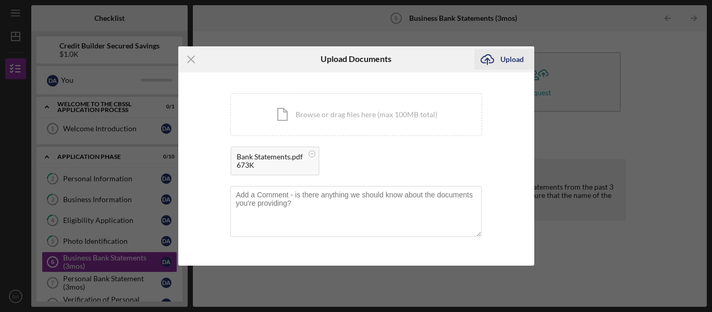
click at [502, 60] on div "Upload" at bounding box center [511, 59] width 23 height 21
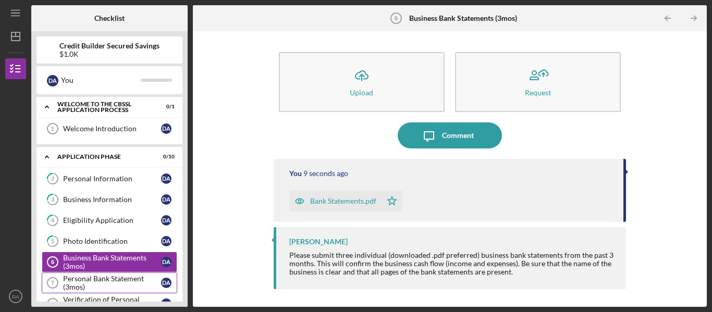
click at [103, 281] on div "Personal Bank Statement (3mos)" at bounding box center [112, 283] width 98 height 17
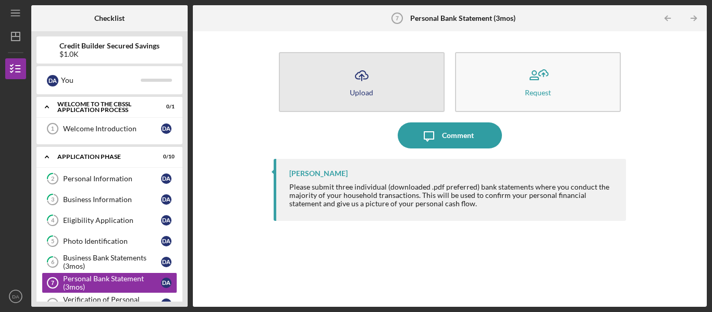
click at [350, 88] on icon "Icon/Upload" at bounding box center [362, 76] width 26 height 26
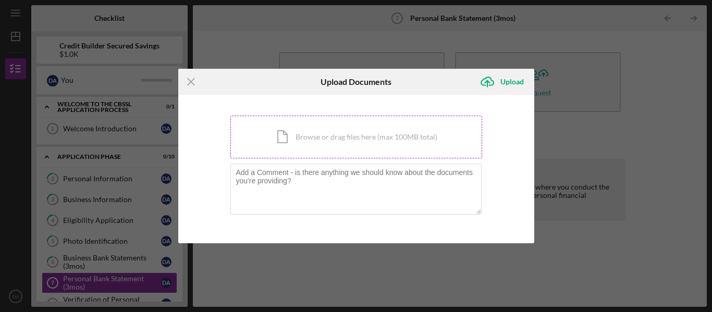
click at [302, 137] on div "Icon/Document Browse or drag files here (max 100MB total) Tap to choose files o…" at bounding box center [356, 137] width 252 height 43
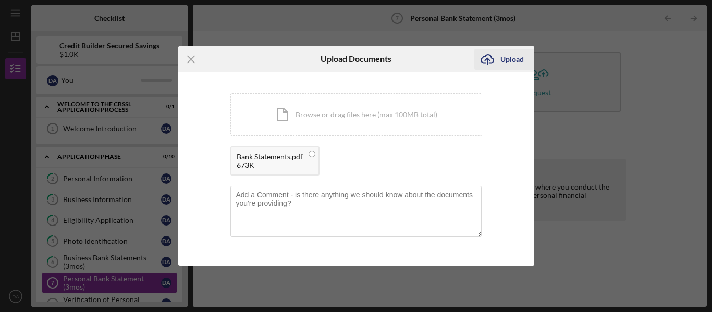
click at [487, 60] on icon "Icon/Upload" at bounding box center [487, 59] width 26 height 26
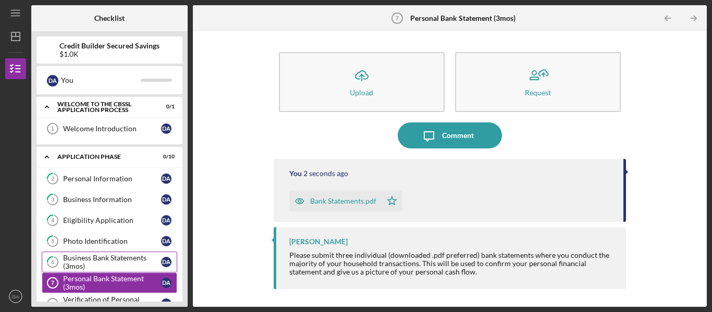
click at [121, 256] on div "Business Bank Statements (3mos)" at bounding box center [112, 262] width 98 height 17
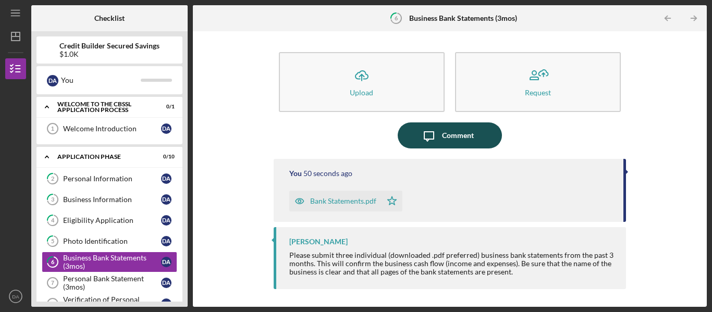
click at [461, 134] on div "Comment" at bounding box center [458, 135] width 32 height 26
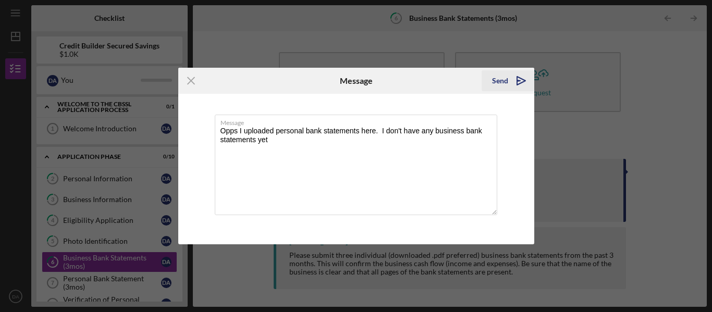
type textarea "Opps I uploaded personal bank statements here. I don't have any business bank s…"
click at [506, 80] on div "Send" at bounding box center [500, 80] width 16 height 21
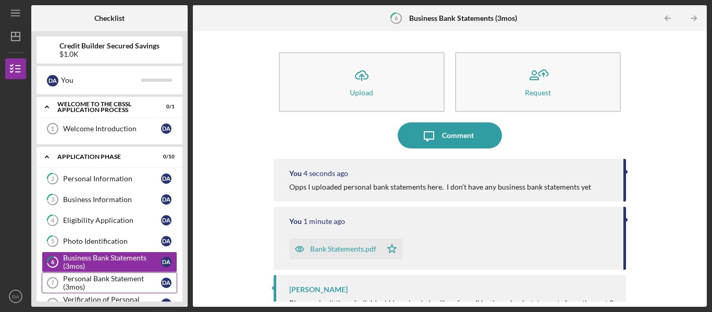
click at [116, 284] on div "Personal Bank Statement (3mos)" at bounding box center [112, 283] width 98 height 17
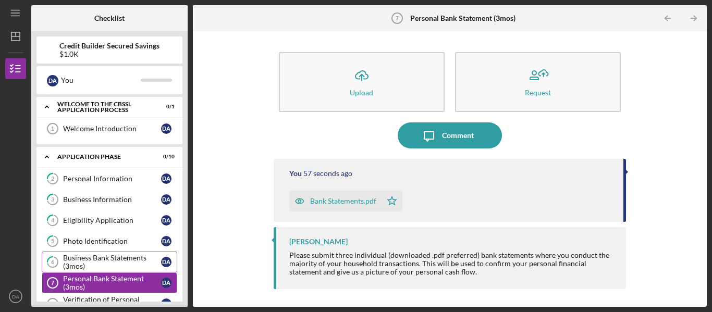
click at [113, 264] on div "Business Bank Statements (3mos)" at bounding box center [112, 262] width 98 height 17
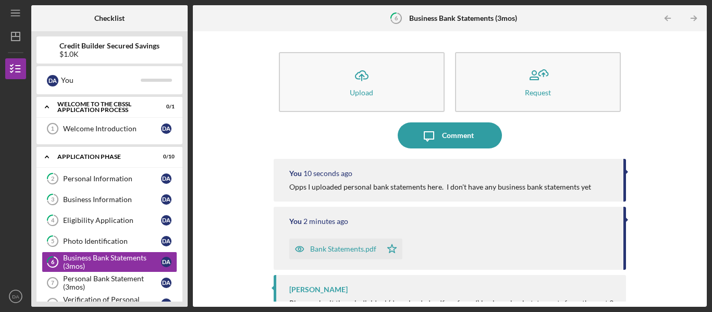
click at [389, 247] on icon "Icon/Star" at bounding box center [391, 249] width 21 height 21
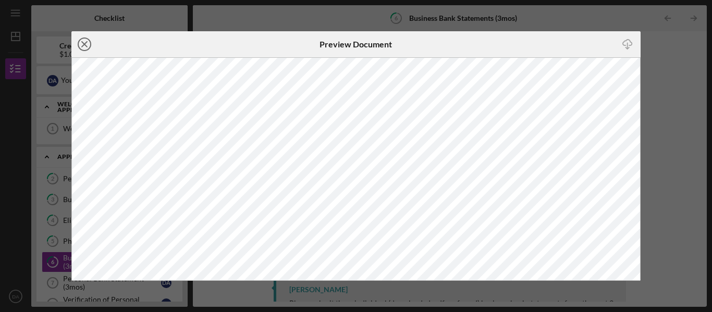
click at [84, 42] on icon "Icon/Close" at bounding box center [84, 44] width 26 height 26
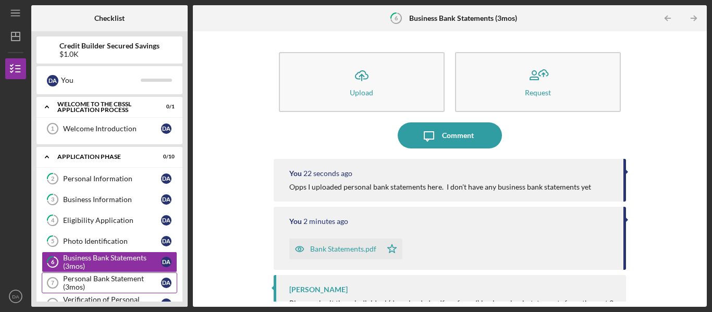
click at [133, 275] on div "Personal Bank Statement (3mos)" at bounding box center [112, 283] width 98 height 17
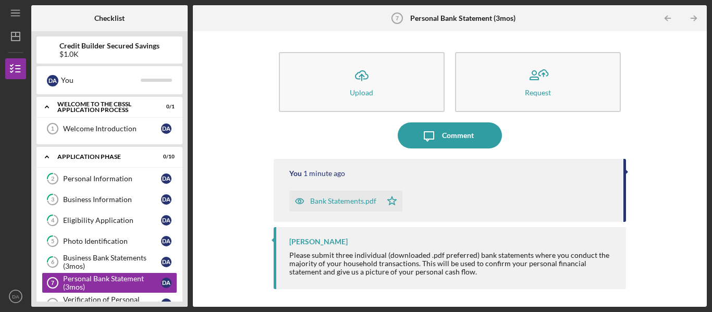
drag, startPoint x: 133, startPoint y: 275, endPoint x: 187, endPoint y: 293, distance: 56.5
click at [187, 293] on div "Credit Builder Secured Savings $1.0K D A You Icon/Expander Welcome to the CBSSL…" at bounding box center [109, 169] width 156 height 276
click at [127, 299] on div "Verification of Personal Income (paystub, annual benefits letter, etc)" at bounding box center [112, 303] width 98 height 17
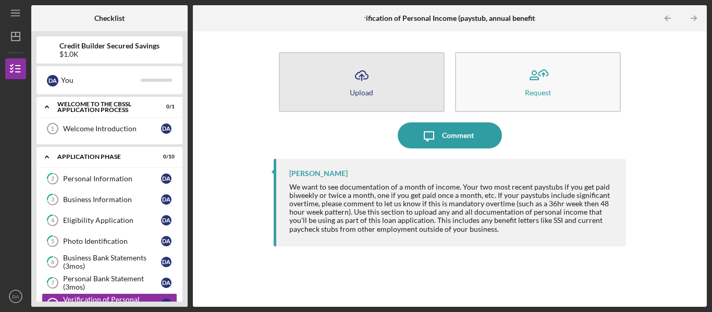
click at [359, 79] on icon "button" at bounding box center [361, 75] width 13 height 8
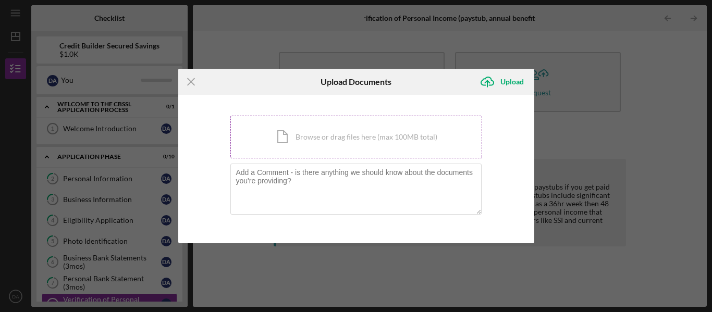
click at [321, 143] on div "Icon/Document Browse or drag files here (max 100MB total) Tap to choose files o…" at bounding box center [356, 137] width 252 height 43
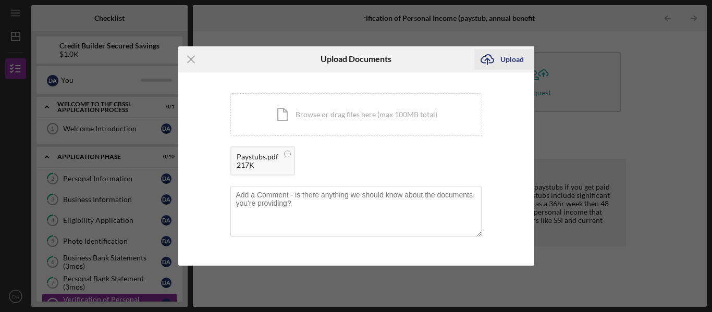
click at [512, 61] on div "Upload" at bounding box center [511, 59] width 23 height 21
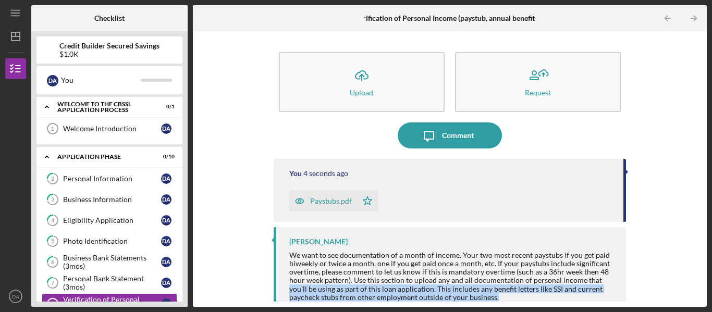
scroll to position [13, 0]
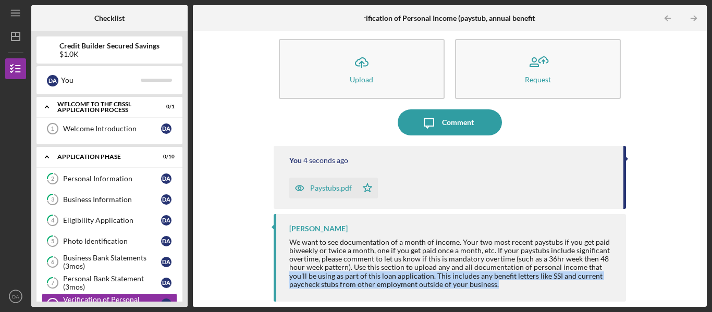
drag, startPoint x: 697, startPoint y: 282, endPoint x: 699, endPoint y: 331, distance: 49.0
click at [699, 312] on html "Icon/Menu Verification of Personal Income (paystub, annual benefits letter, etc…" at bounding box center [356, 156] width 712 height 312
click at [222, 303] on div "Icon/Upload Upload Request Icon/Message Comment You 8 seconds ago Paystubs.pdf …" at bounding box center [450, 169] width 514 height 276
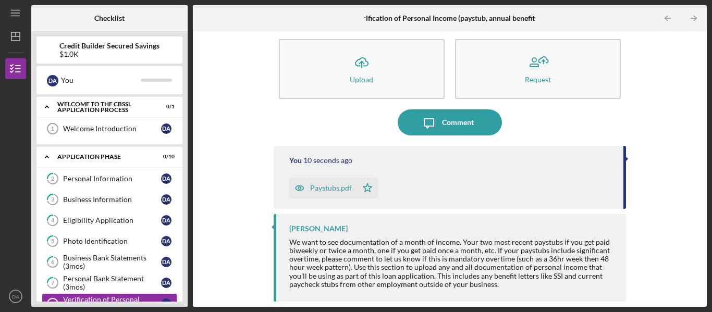
click at [255, 200] on div "Icon/Upload Upload Request Icon/Message Comment You 10 seconds ago Paystubs.pdf…" at bounding box center [449, 168] width 503 height 265
click at [183, 297] on div "Credit Builder Secured Savings $1.0K D A You Icon/Expander Welcome to the CBSSL…" at bounding box center [109, 169] width 156 height 276
